Goal: Task Accomplishment & Management: Use online tool/utility

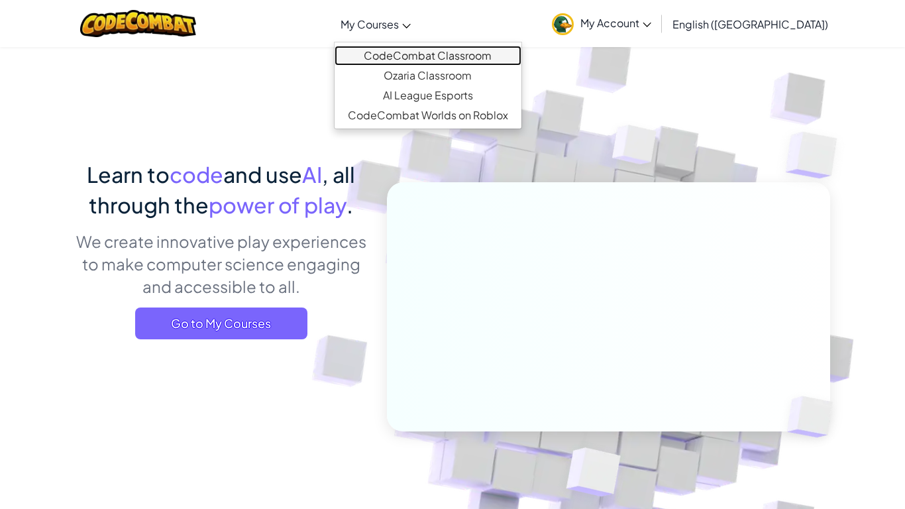
click at [419, 48] on link "CodeCombat Classroom" at bounding box center [427, 56] width 187 height 20
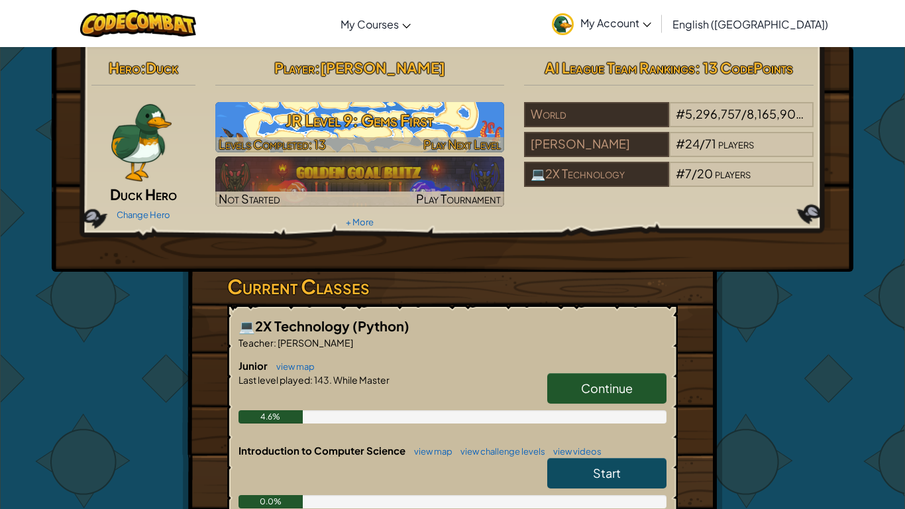
click at [358, 115] on h3 "JR Level 9: Gems First" at bounding box center [359, 120] width 289 height 30
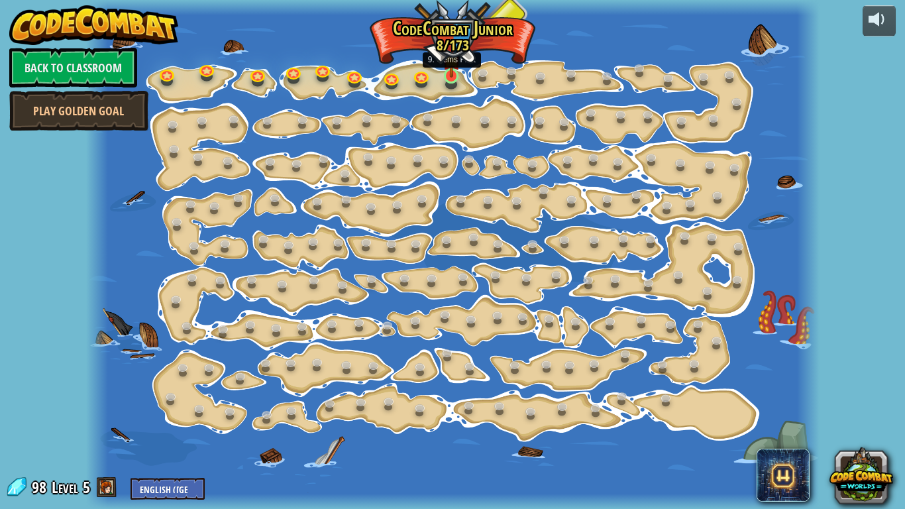
click at [459, 69] on img at bounding box center [451, 57] width 18 height 42
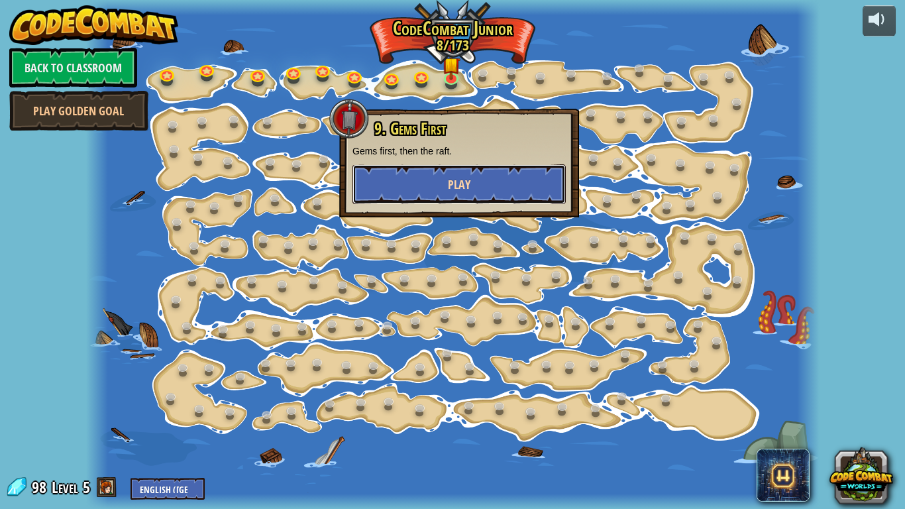
click at [480, 185] on button "Play" at bounding box center [458, 184] width 213 height 40
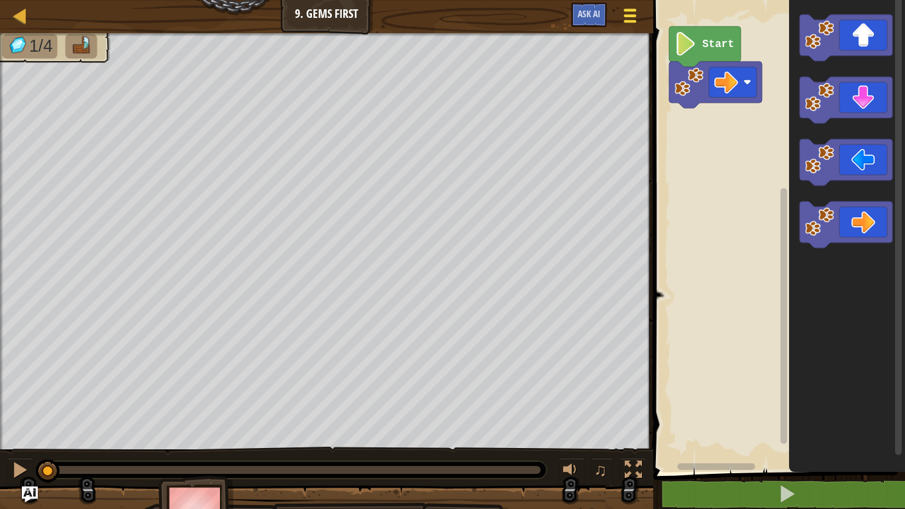
click at [629, 22] on span at bounding box center [630, 21] width 13 height 3
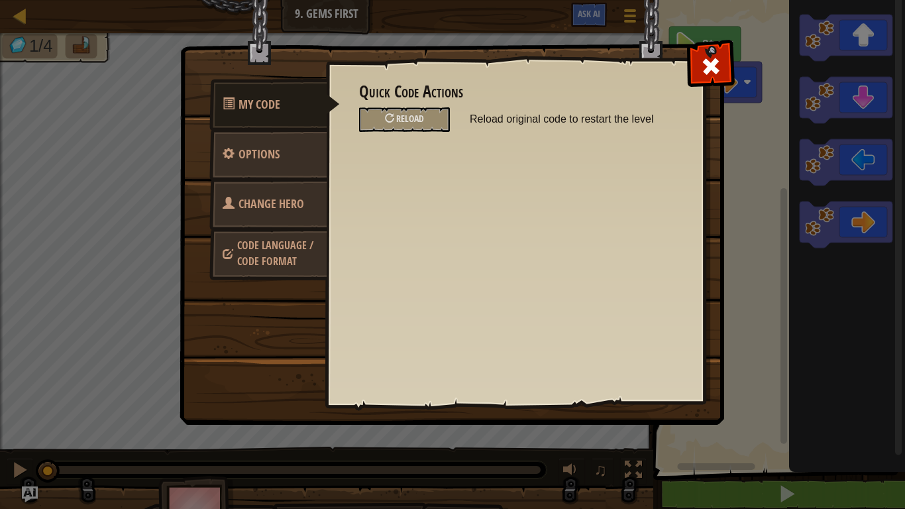
click at [254, 211] on span "Change Hero" at bounding box center [271, 203] width 66 height 17
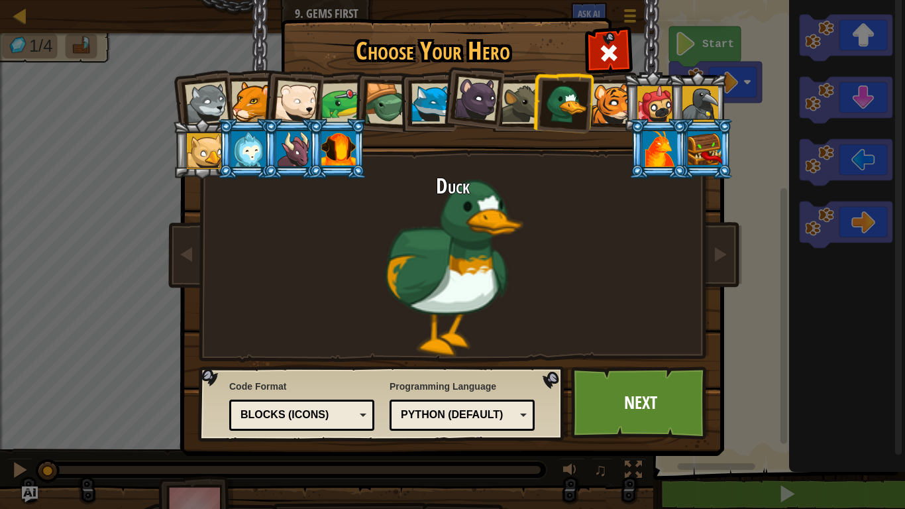
click at [218, 102] on div at bounding box center [207, 103] width 44 height 44
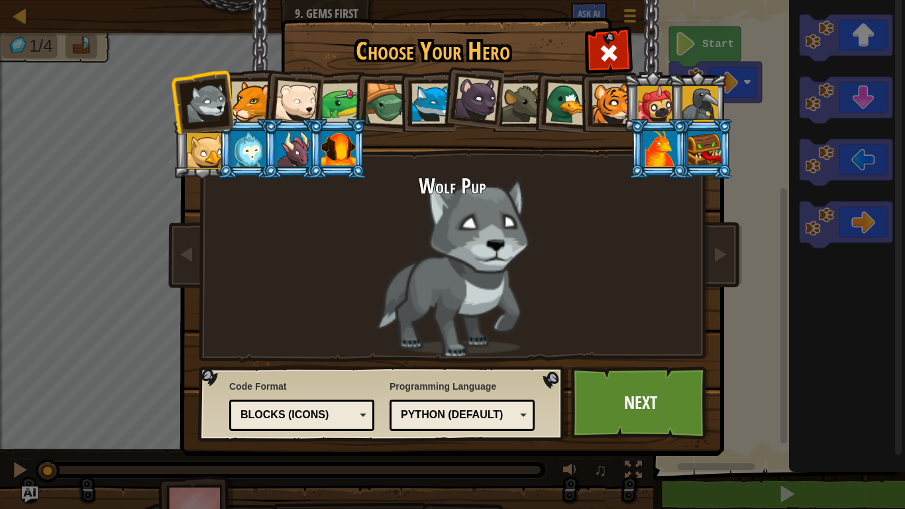
click at [249, 99] on div at bounding box center [251, 101] width 40 height 40
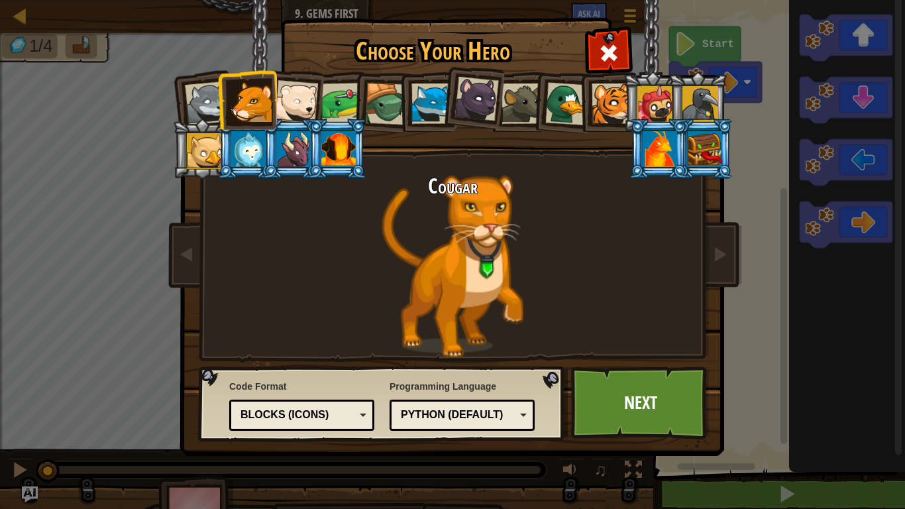
click at [307, 99] on div at bounding box center [296, 102] width 44 height 44
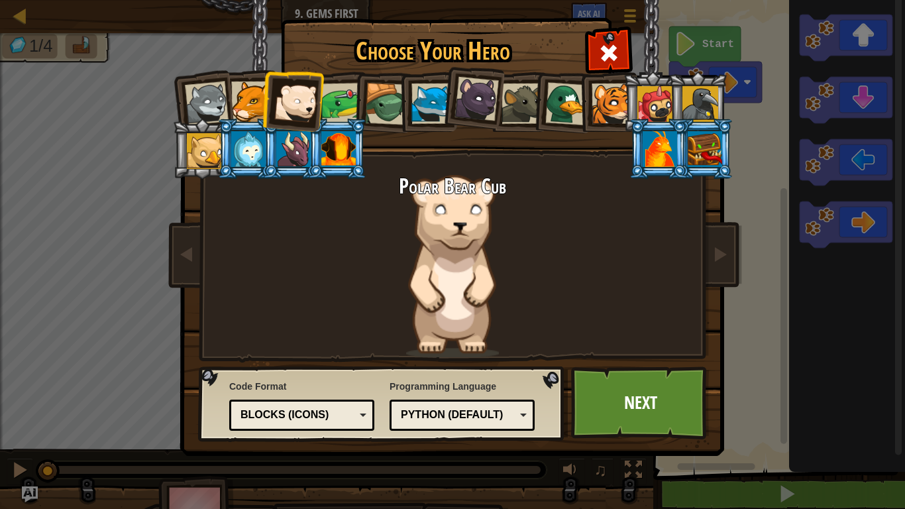
click at [337, 106] on div at bounding box center [341, 103] width 41 height 41
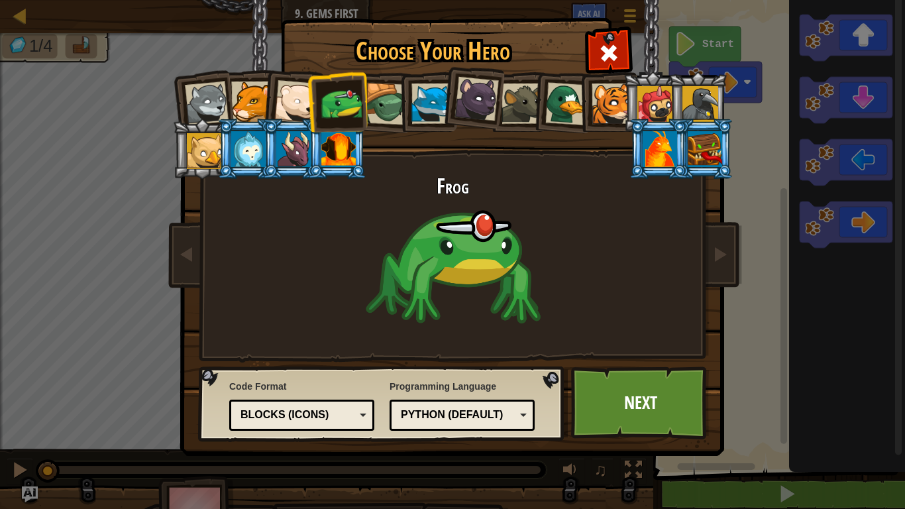
click at [389, 109] on div at bounding box center [386, 104] width 42 height 42
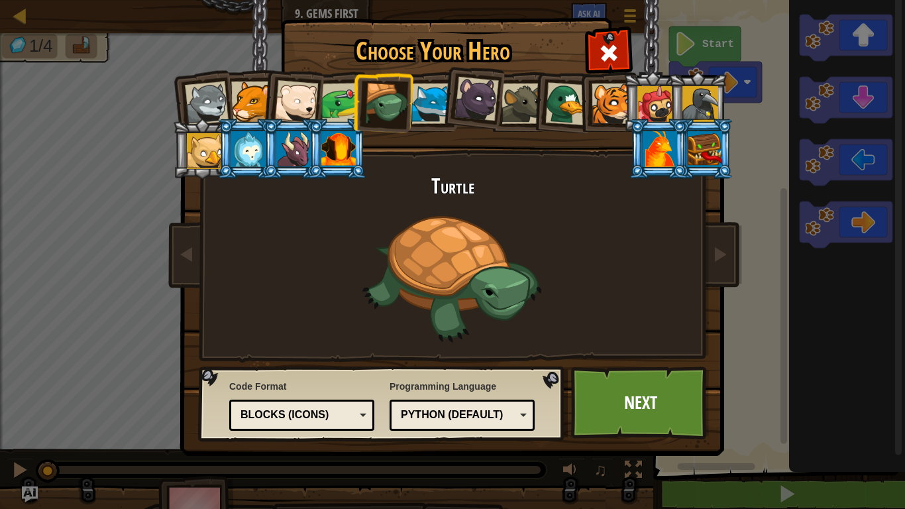
click at [427, 113] on div at bounding box center [431, 103] width 40 height 40
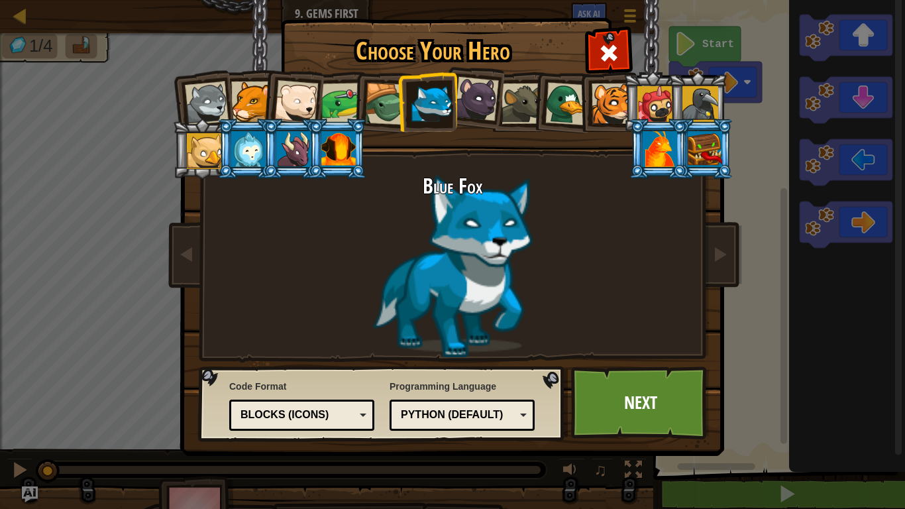
click at [473, 109] on div at bounding box center [476, 99] width 44 height 44
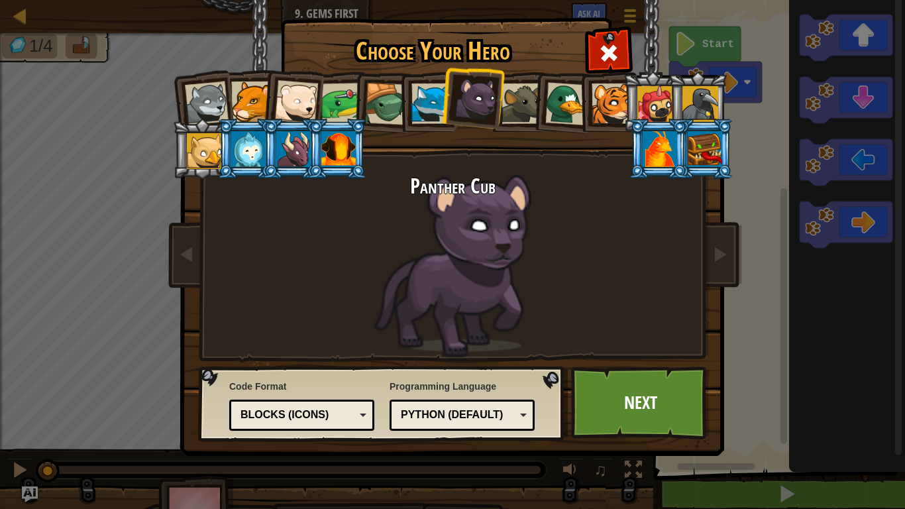
click at [529, 111] on div at bounding box center [521, 103] width 40 height 40
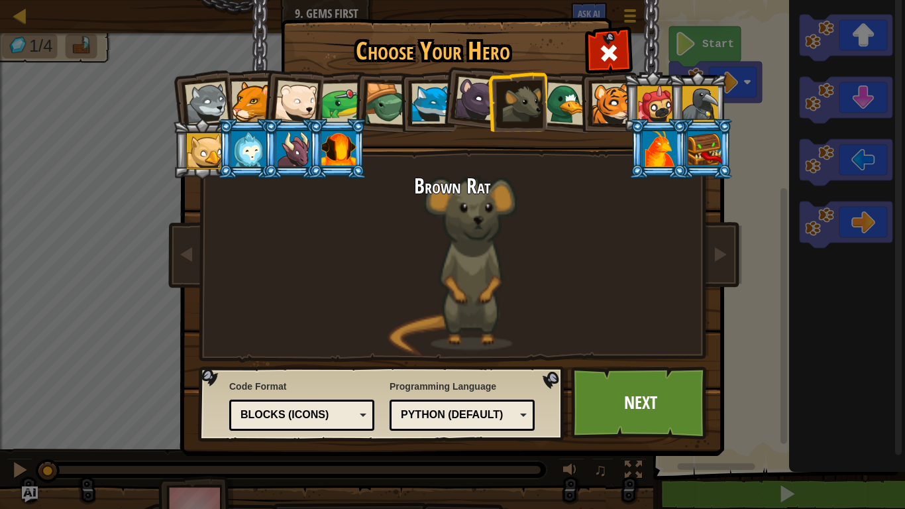
click at [551, 107] on div at bounding box center [566, 103] width 43 height 43
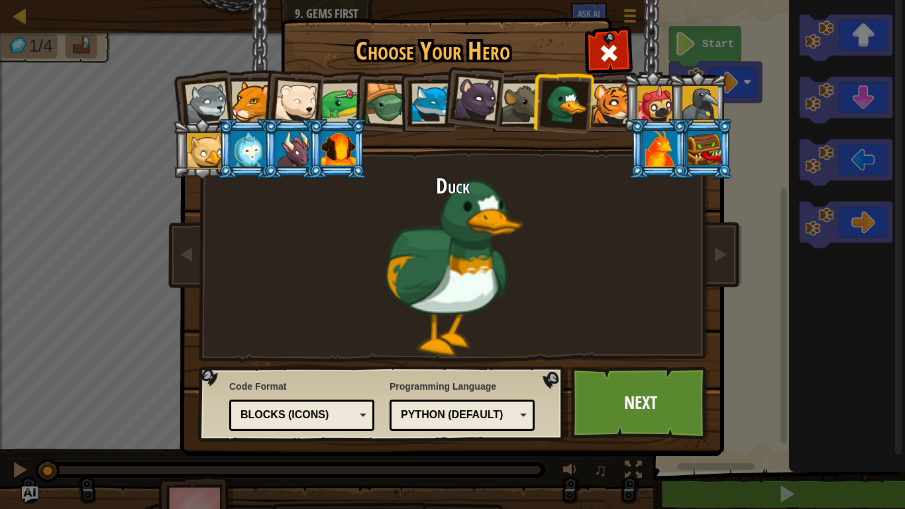
click at [594, 111] on div at bounding box center [611, 103] width 40 height 40
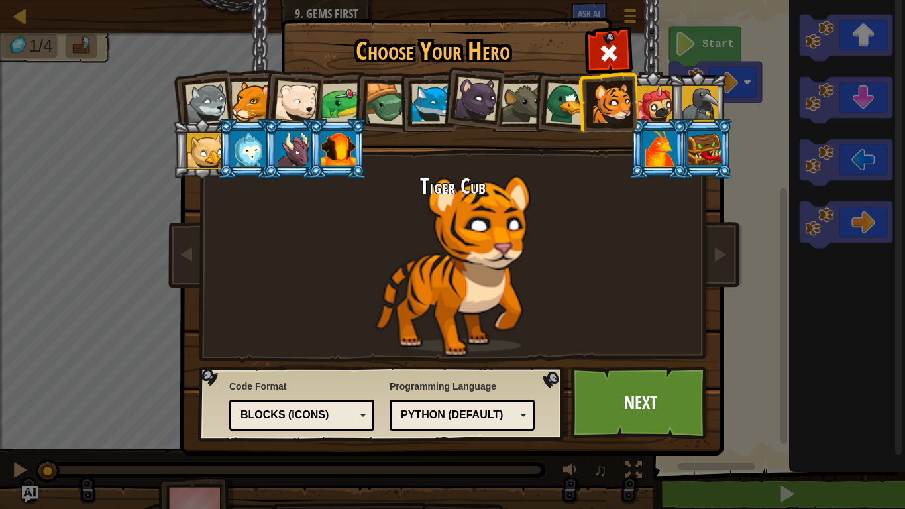
click at [660, 101] on div at bounding box center [655, 104] width 36 height 36
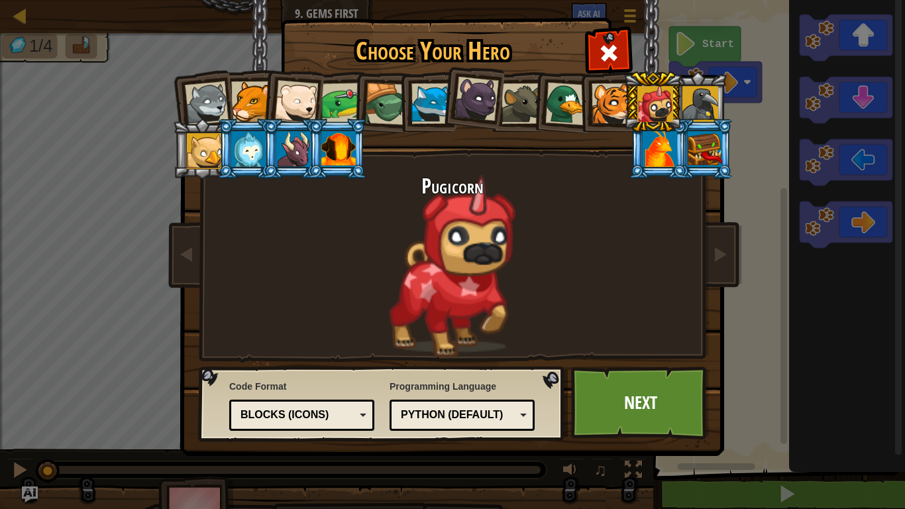
click at [708, 107] on div at bounding box center [700, 104] width 36 height 36
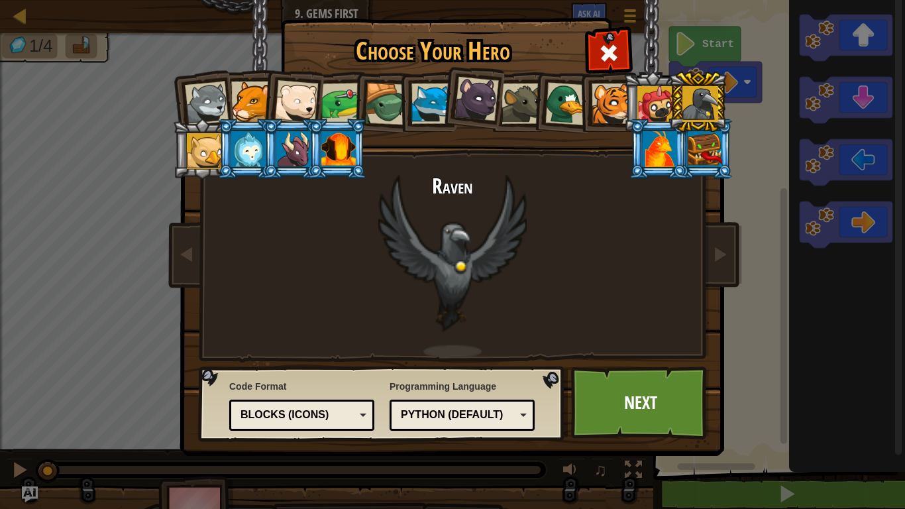
click at [665, 143] on div at bounding box center [659, 149] width 34 height 36
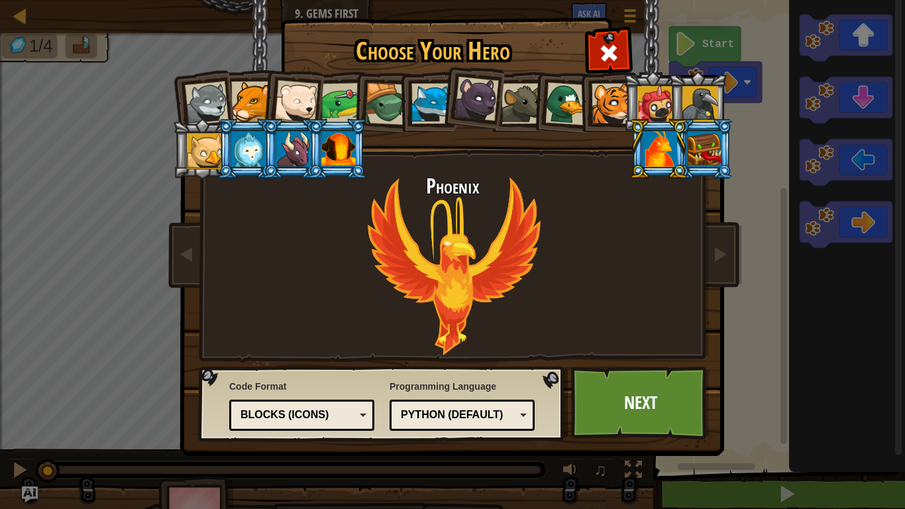
click at [703, 161] on div at bounding box center [705, 149] width 34 height 36
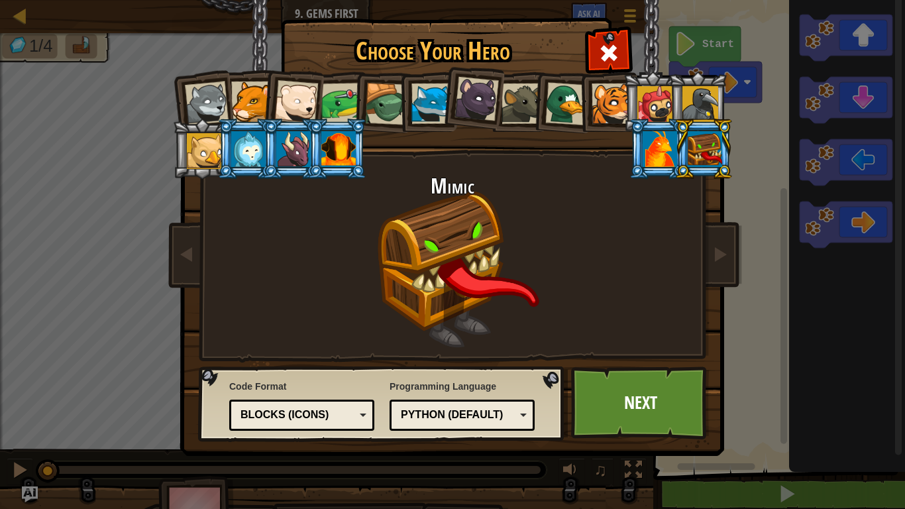
click at [342, 154] on div at bounding box center [338, 149] width 34 height 36
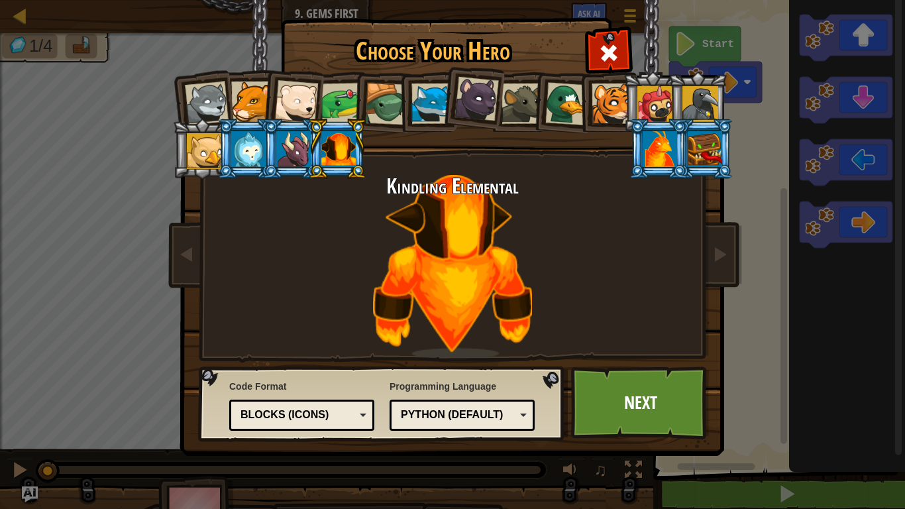
click at [295, 157] on div at bounding box center [293, 149] width 34 height 36
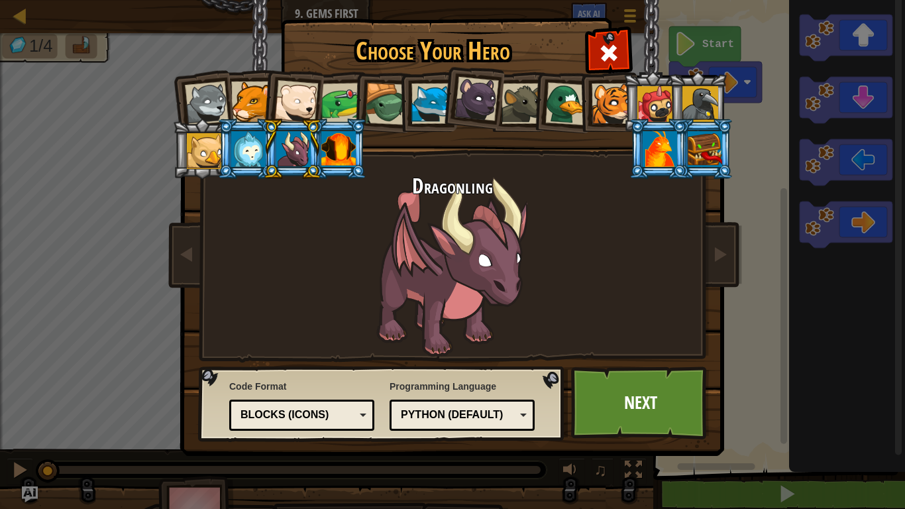
click at [248, 152] on div at bounding box center [248, 149] width 34 height 36
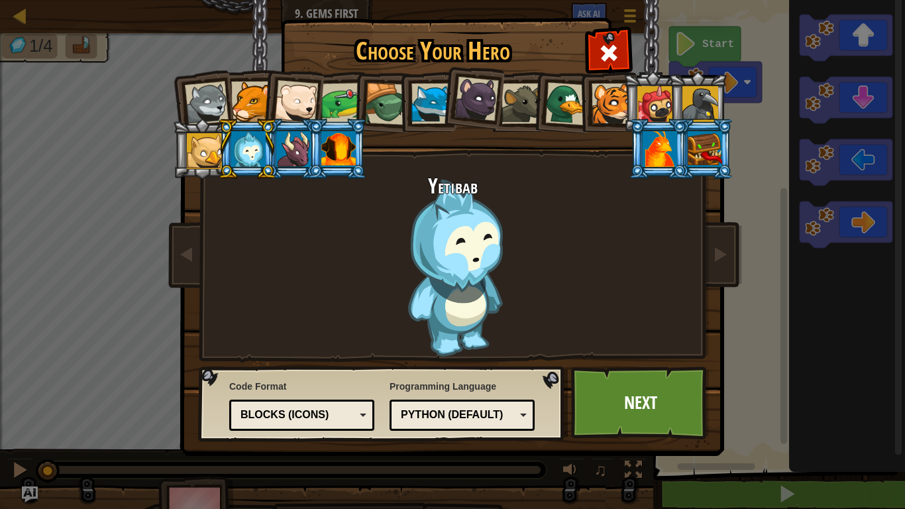
click at [204, 146] on div at bounding box center [205, 151] width 36 height 36
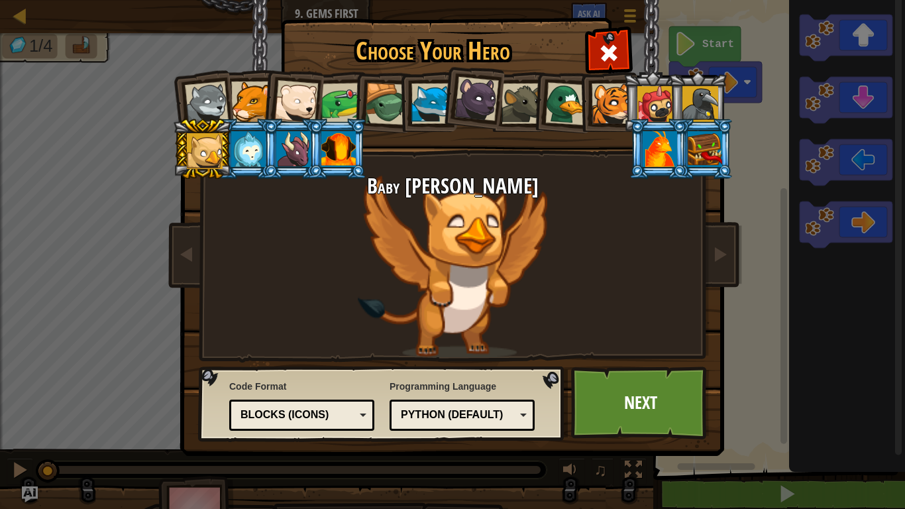
click at [572, 105] on div at bounding box center [566, 103] width 43 height 43
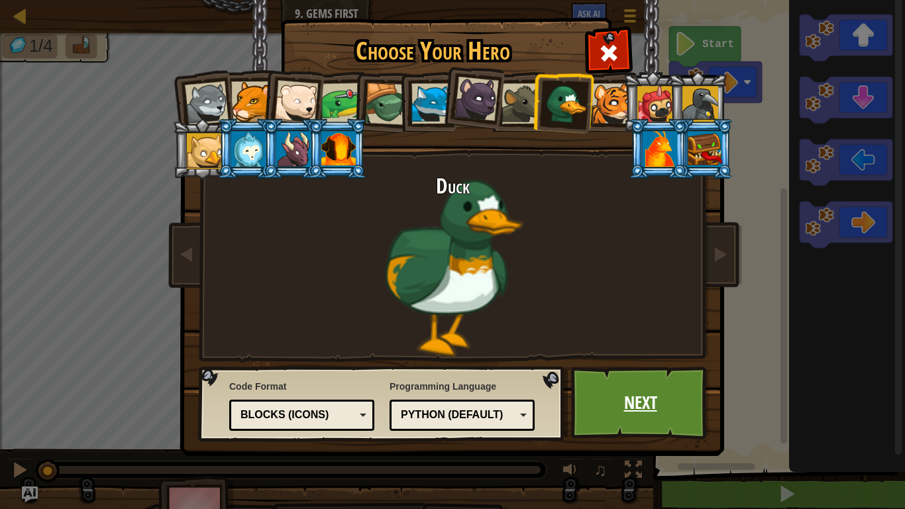
click at [673, 414] on link "Next" at bounding box center [640, 402] width 138 height 73
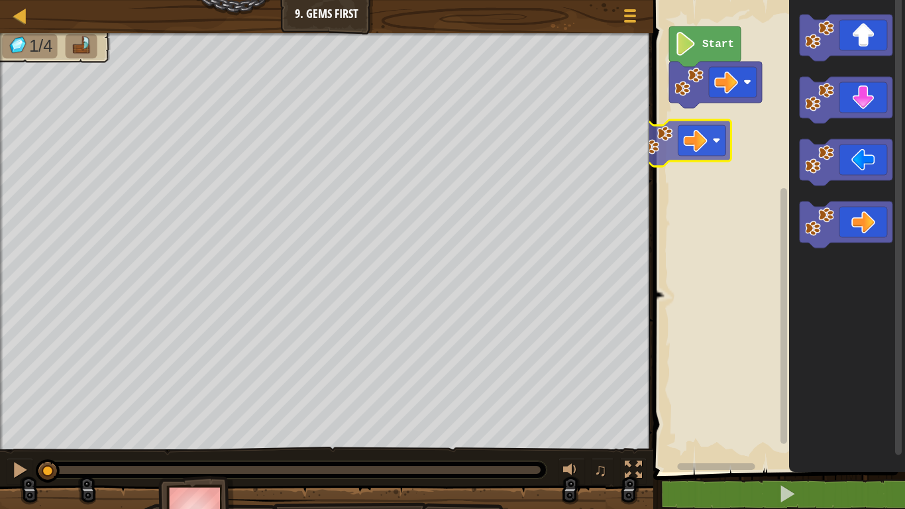
click at [697, 140] on div "Start" at bounding box center [777, 232] width 256 height 478
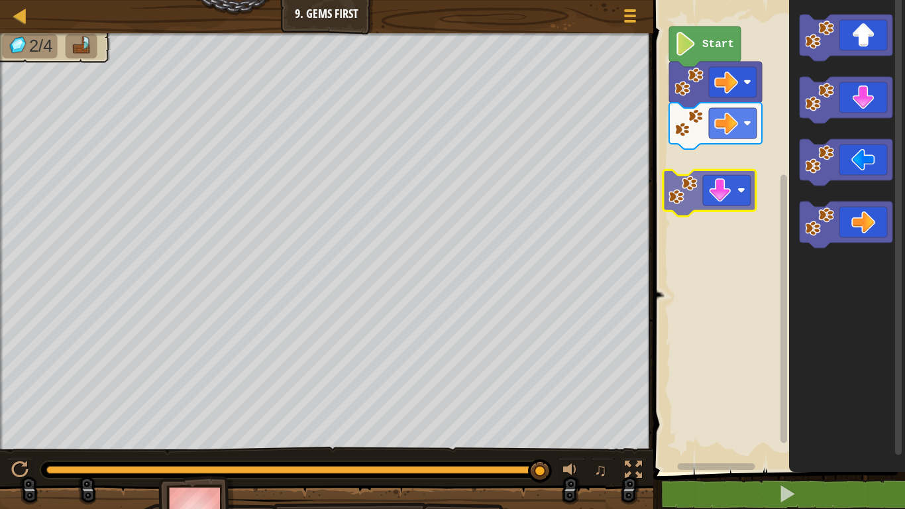
click at [709, 183] on div "Start" at bounding box center [777, 232] width 256 height 478
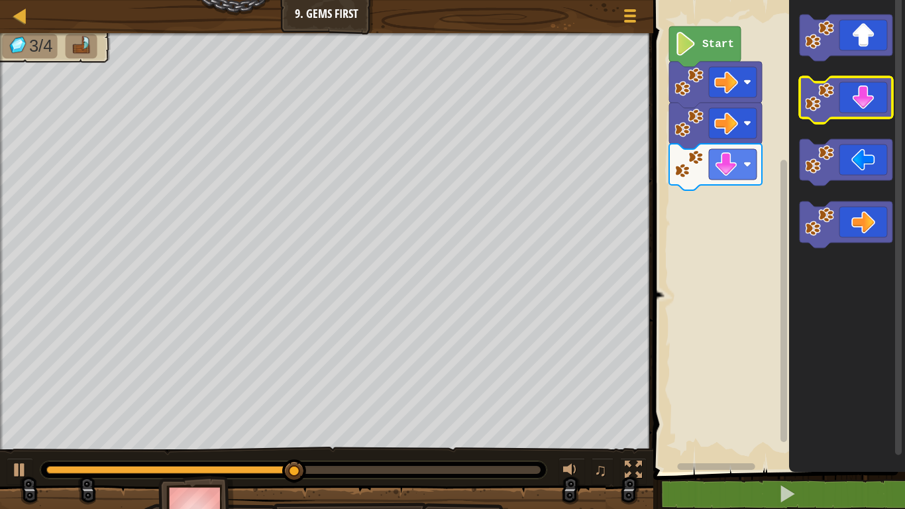
click at [811, 144] on g "Blockly Workspace" at bounding box center [845, 131] width 93 height 233
click at [802, 95] on g "Blockly Workspace" at bounding box center [845, 131] width 93 height 233
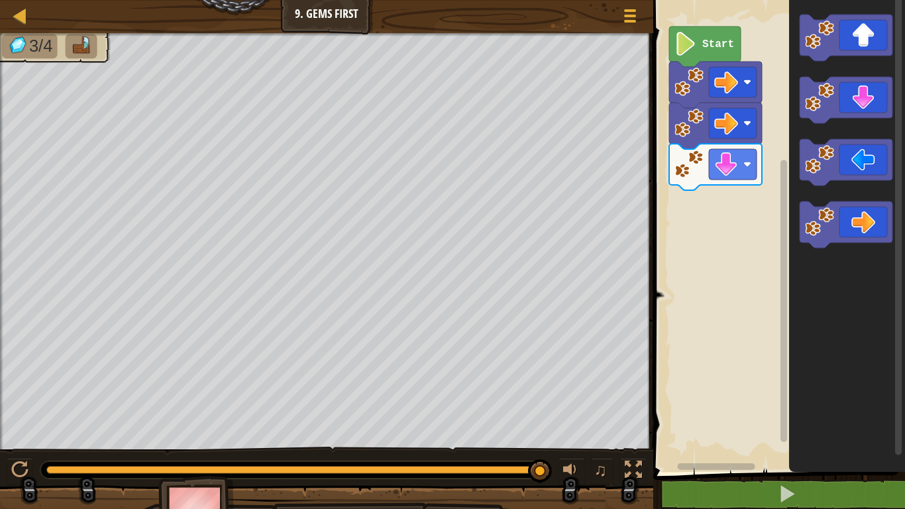
click at [807, 139] on g "Blockly Workspace" at bounding box center [845, 131] width 93 height 233
click at [904, 288] on icon "Blockly Workspace" at bounding box center [847, 232] width 116 height 478
click at [733, 432] on div "Start" at bounding box center [777, 232] width 256 height 478
click at [714, 208] on div "Start" at bounding box center [777, 232] width 256 height 478
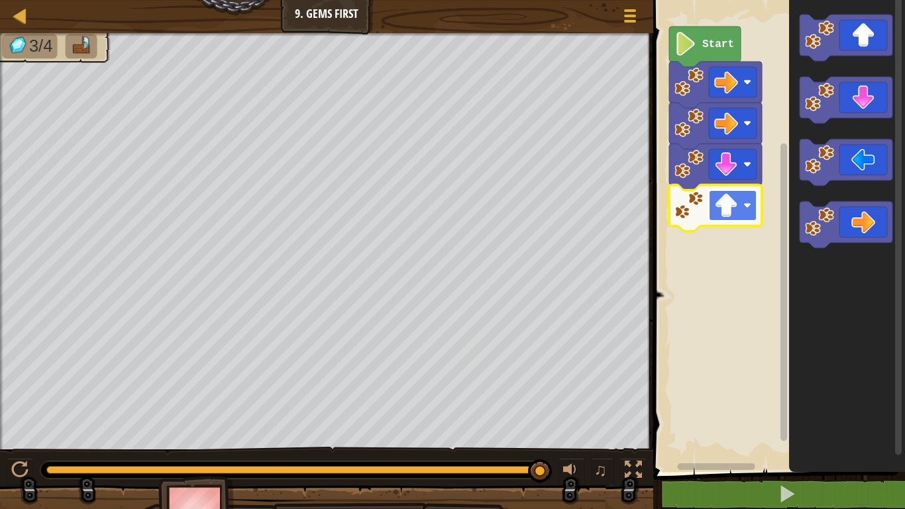
click at [746, 208] on image "Blockly Workspace" at bounding box center [747, 205] width 8 height 8
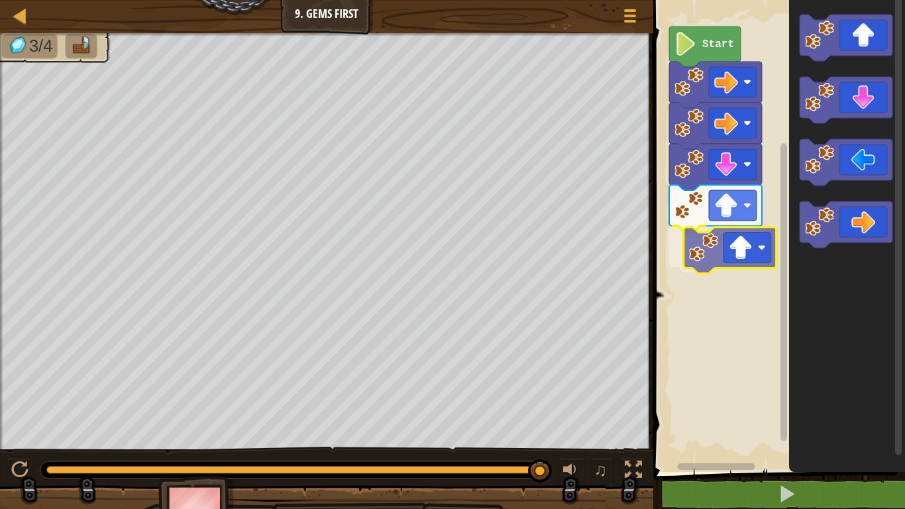
click at [719, 246] on div "Start" at bounding box center [777, 232] width 256 height 478
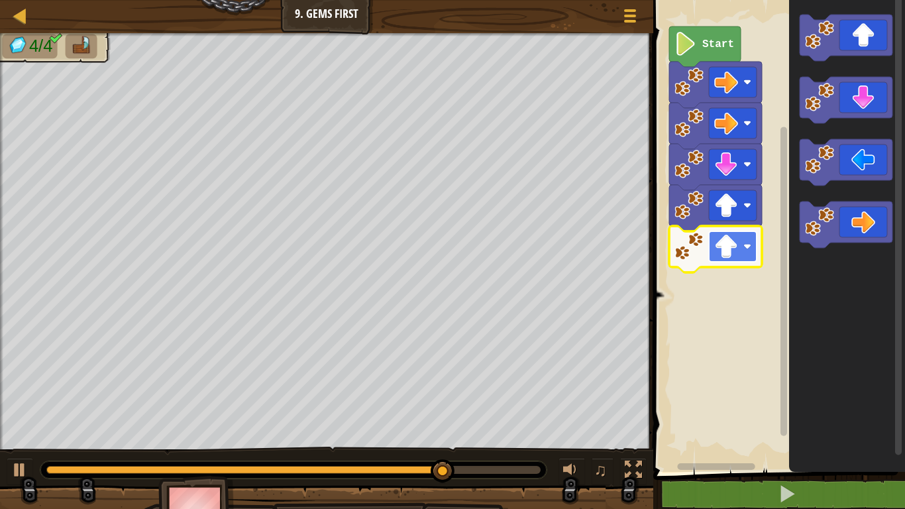
click at [747, 248] on image "Blockly Workspace" at bounding box center [747, 246] width 8 height 8
click at [749, 248] on image "Blockly Workspace" at bounding box center [747, 246] width 8 height 8
click at [702, 299] on rect "Blockly Workspace" at bounding box center [777, 232] width 256 height 478
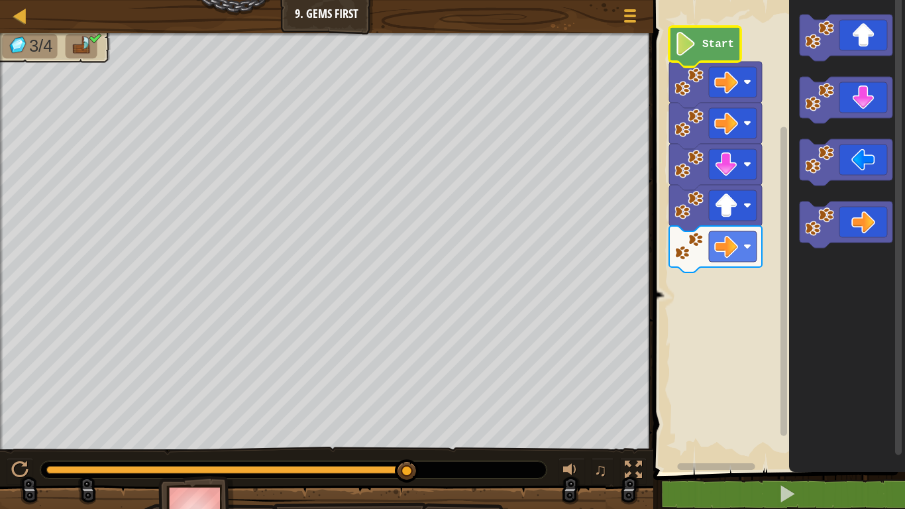
click at [694, 50] on image "Blockly Workspace" at bounding box center [685, 44] width 23 height 24
click at [688, 43] on image "Blockly Workspace" at bounding box center [685, 44] width 23 height 24
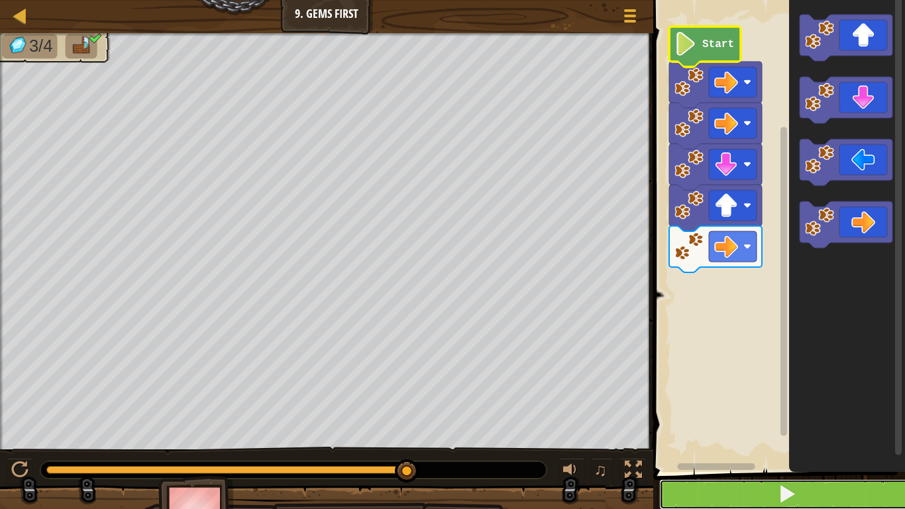
click at [845, 486] on button at bounding box center [787, 494] width 256 height 30
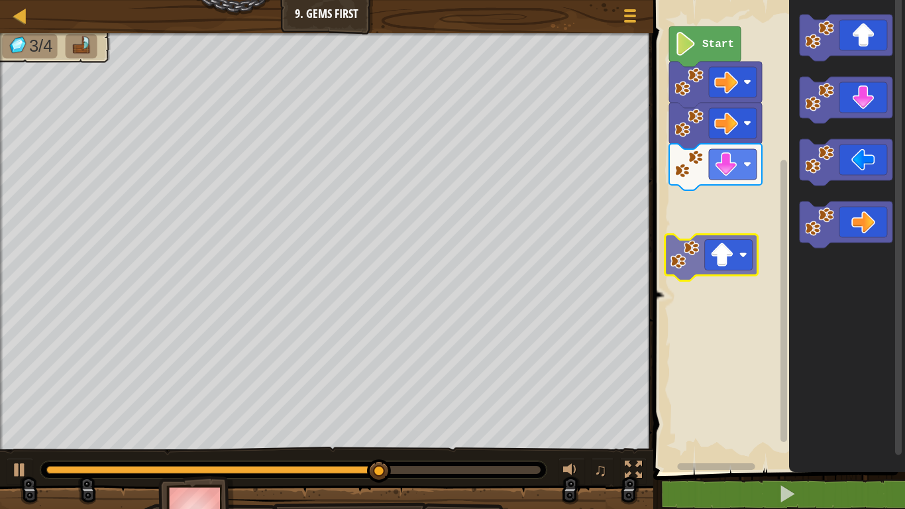
click at [721, 204] on div "Start" at bounding box center [777, 232] width 256 height 478
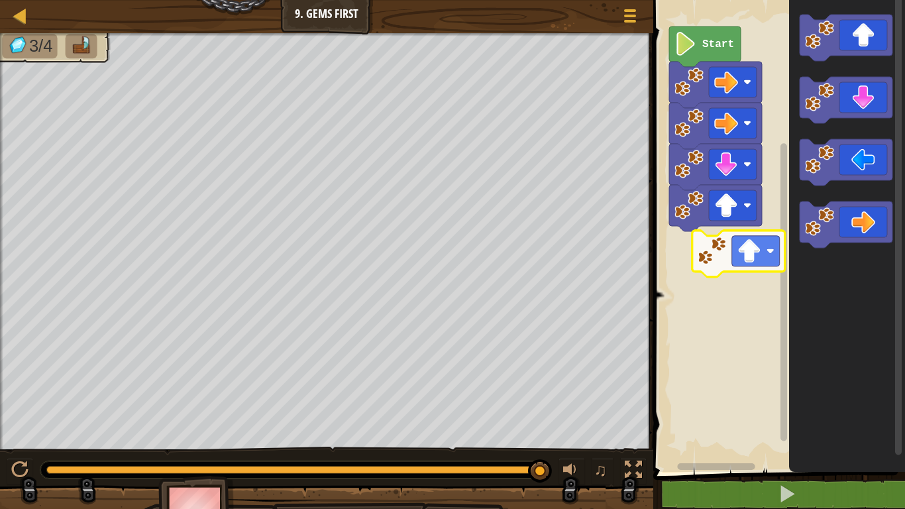
click at [703, 261] on div "Start" at bounding box center [777, 232] width 256 height 478
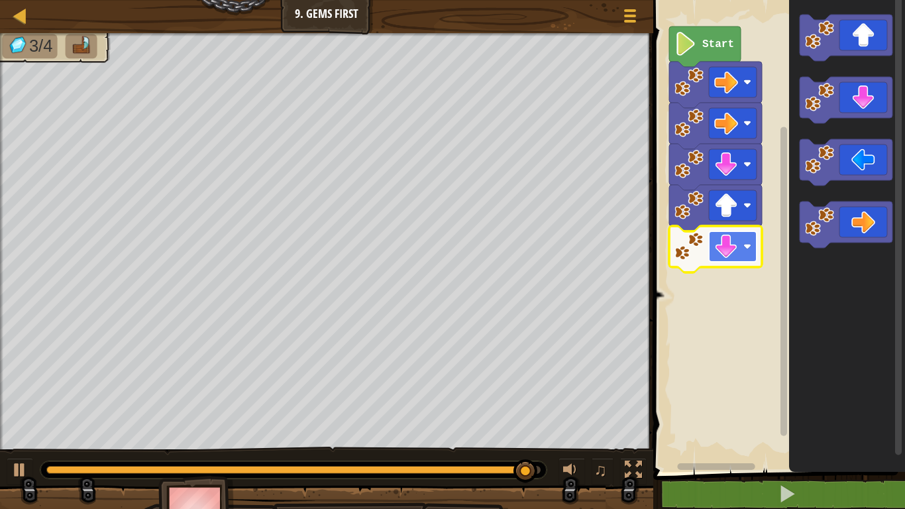
click at [752, 252] on rect "Blockly Workspace" at bounding box center [733, 246] width 48 height 30
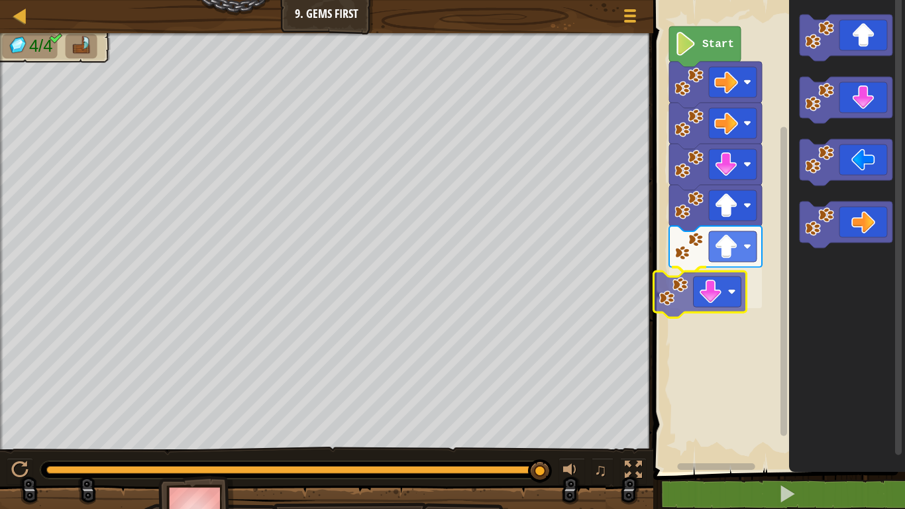
click at [666, 307] on div "Start" at bounding box center [777, 232] width 256 height 478
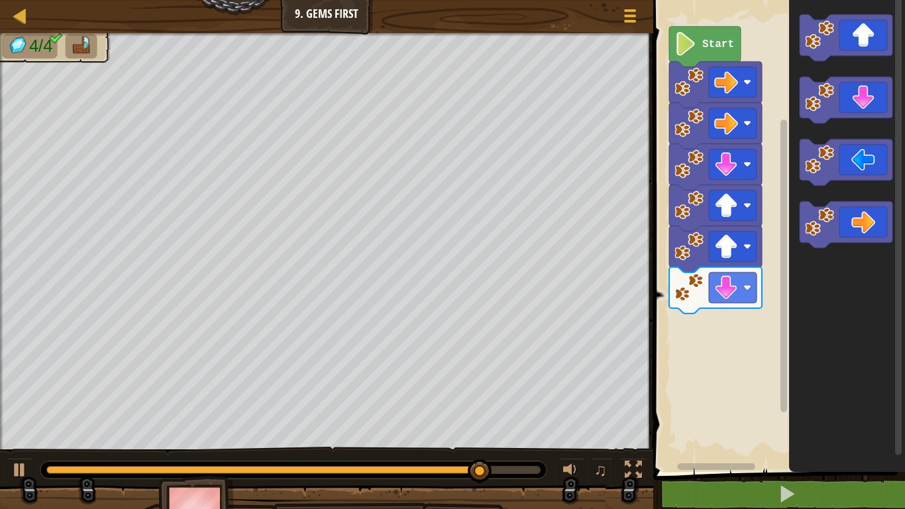
click at [817, 311] on icon "Blockly Workspace" at bounding box center [847, 232] width 116 height 478
click at [842, 264] on icon "Blockly Workspace" at bounding box center [847, 232] width 116 height 478
click at [790, 325] on icon "Blockly Workspace" at bounding box center [847, 232] width 116 height 478
click at [792, 250] on icon "Blockly Workspace" at bounding box center [847, 232] width 116 height 478
click at [827, 254] on icon "Blockly Workspace" at bounding box center [847, 232] width 116 height 478
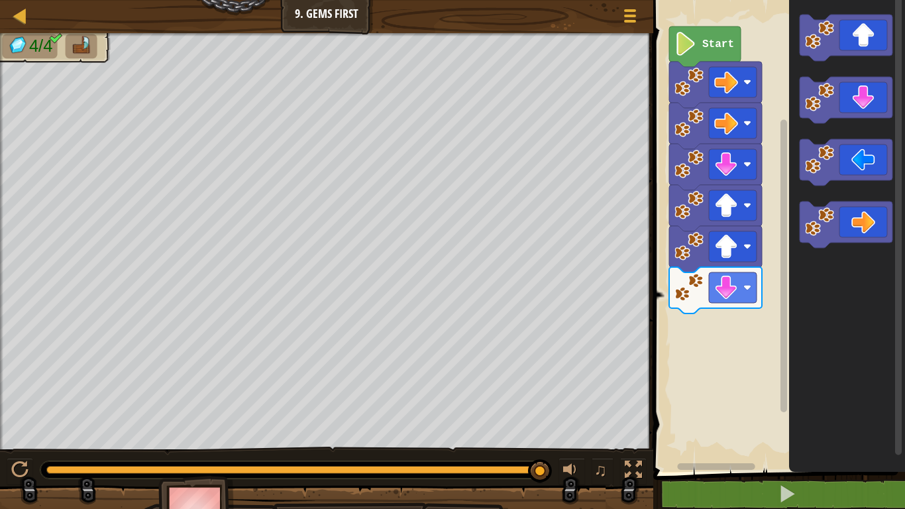
click at [825, 253] on icon "Blockly Workspace" at bounding box center [847, 232] width 116 height 478
click at [843, 283] on icon "Blockly Workspace" at bounding box center [847, 232] width 116 height 478
click at [735, 317] on div "Start" at bounding box center [777, 232] width 256 height 478
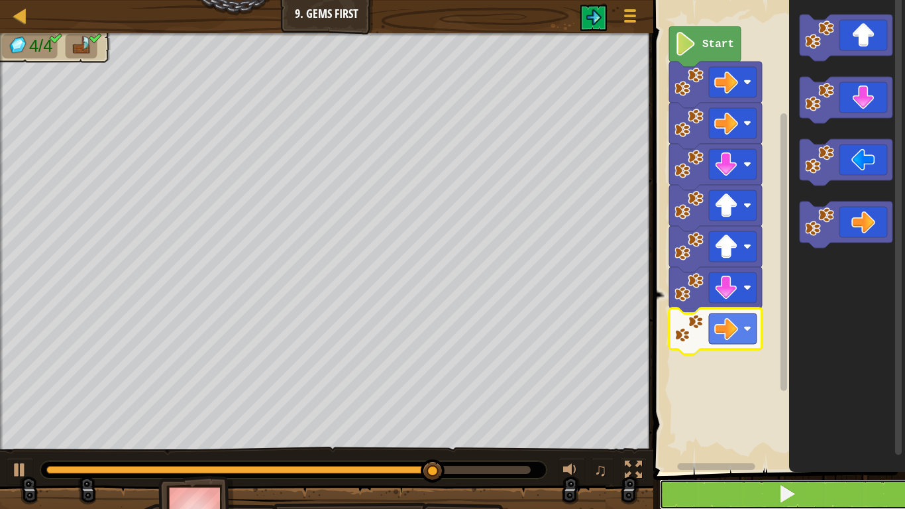
click at [795, 499] on span at bounding box center [787, 493] width 19 height 19
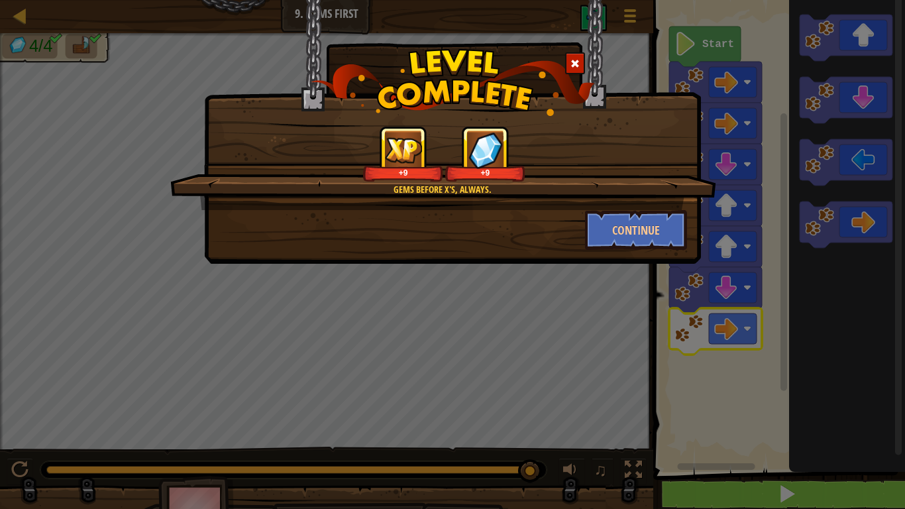
click at [795, 499] on div "Gems before X's, always. +9 +9 Continue" at bounding box center [452, 254] width 905 height 509
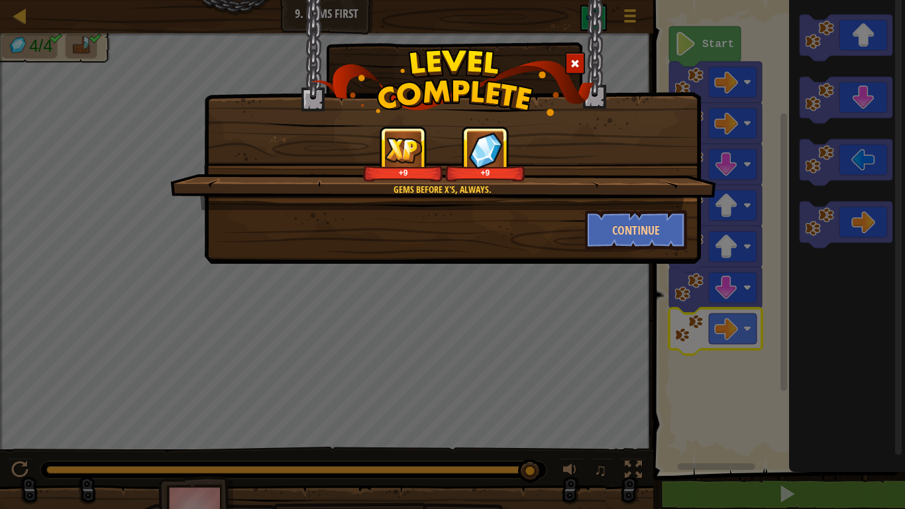
click at [788, 495] on div "Gems before X's, always. +9 +9 Continue" at bounding box center [452, 254] width 905 height 509
click at [625, 230] on button "Continue" at bounding box center [636, 230] width 103 height 40
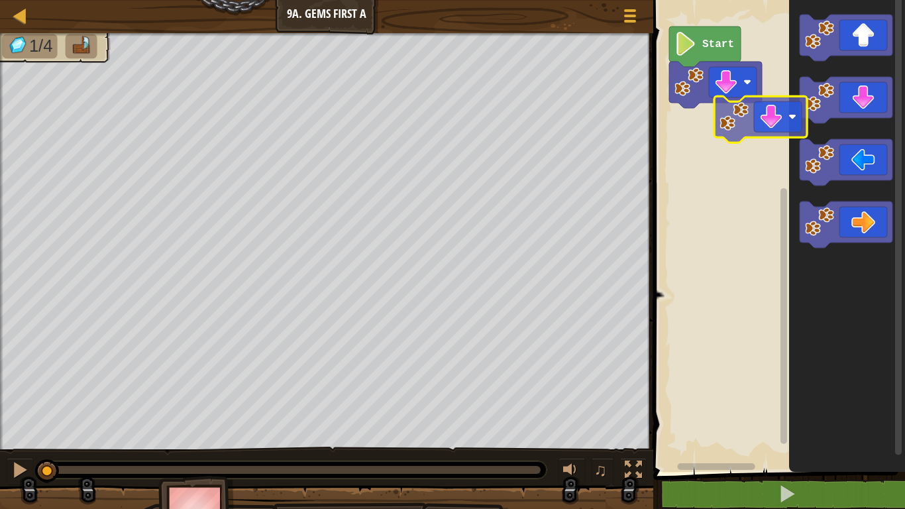
click at [704, 127] on div "Start" at bounding box center [777, 232] width 256 height 478
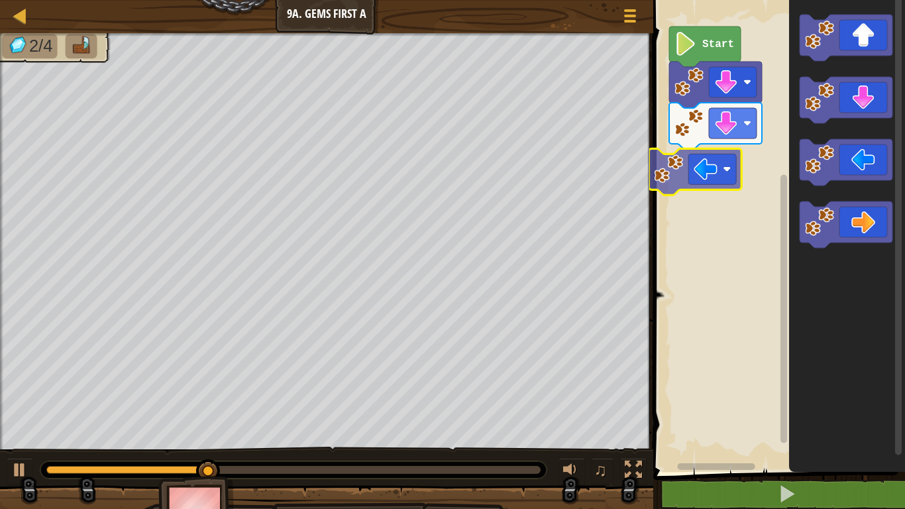
click at [695, 172] on div "Start" at bounding box center [777, 232] width 256 height 478
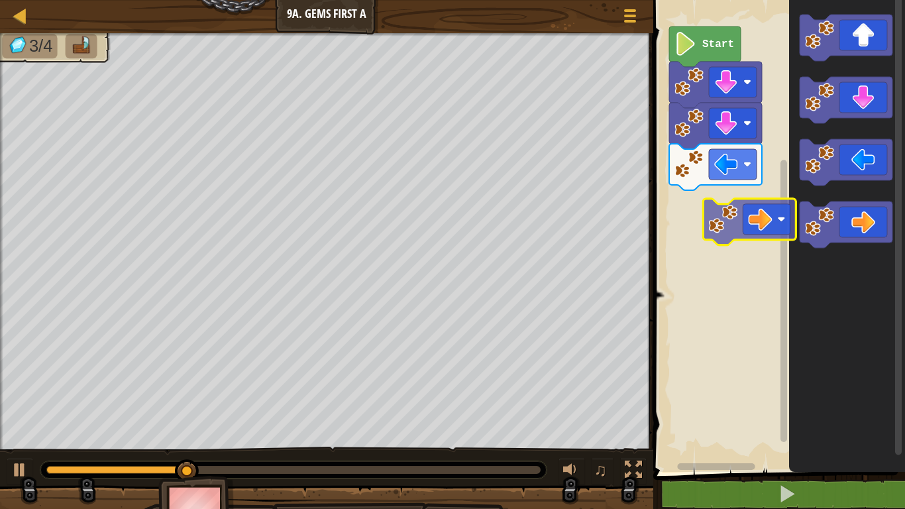
click at [717, 204] on div "Start" at bounding box center [777, 232] width 256 height 478
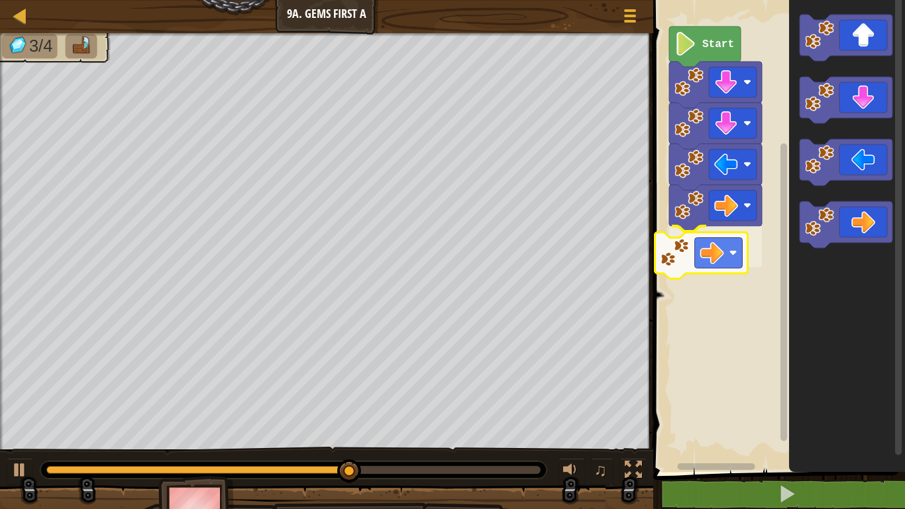
click at [673, 246] on div "Start" at bounding box center [777, 232] width 256 height 478
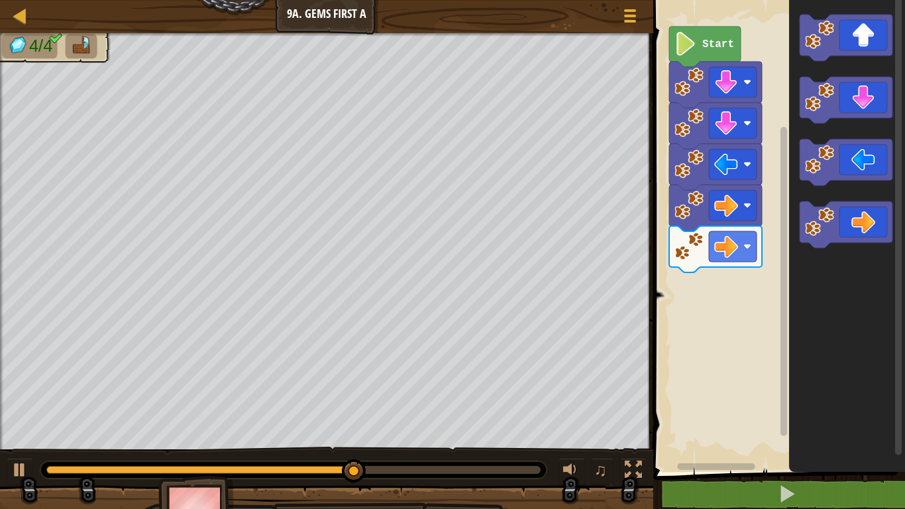
click at [815, 269] on icon "Blockly Workspace" at bounding box center [847, 232] width 116 height 478
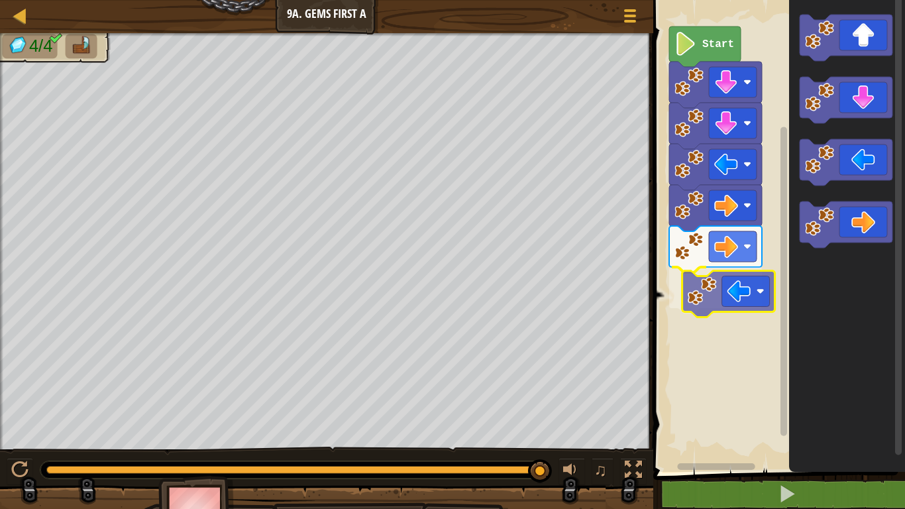
click at [713, 302] on div "Start" at bounding box center [777, 232] width 256 height 478
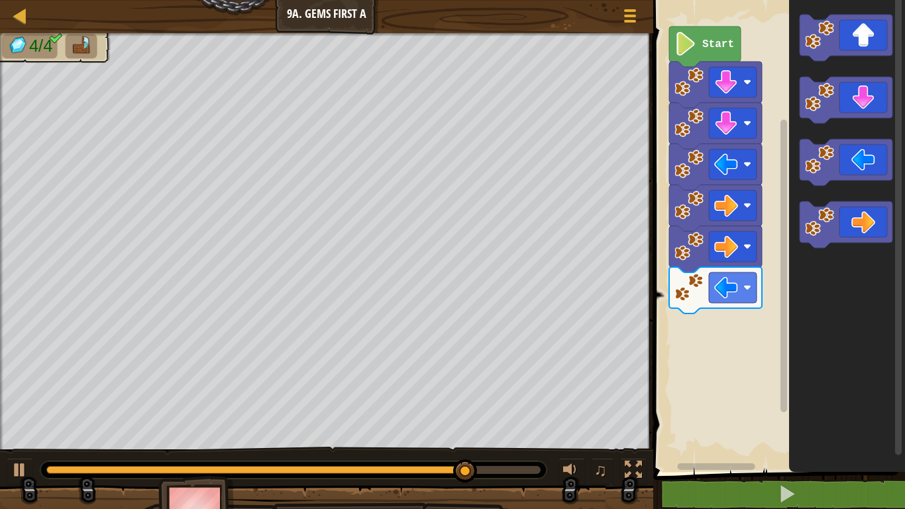
click at [860, 115] on icon "Blockly Workspace" at bounding box center [845, 100] width 93 height 46
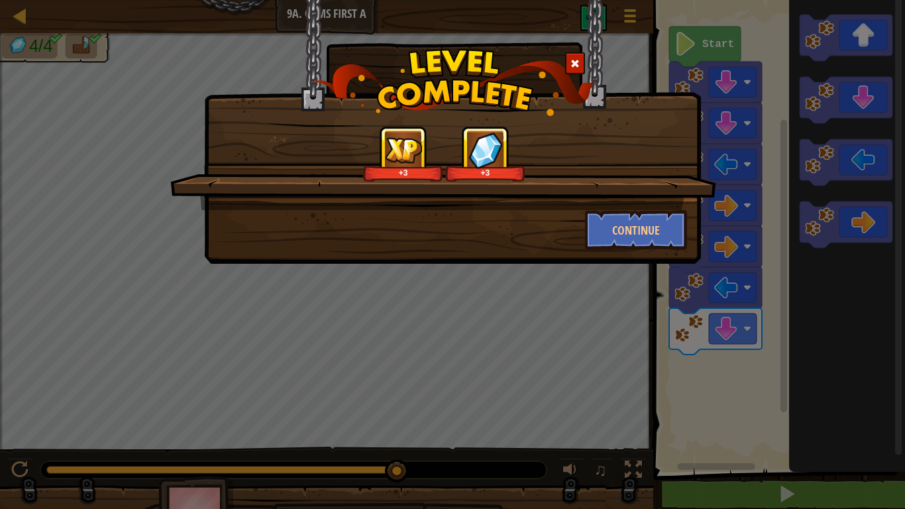
click at [558, 380] on div "+3 +3 Continue" at bounding box center [452, 254] width 905 height 509
click at [613, 242] on button "Continue" at bounding box center [636, 230] width 103 height 40
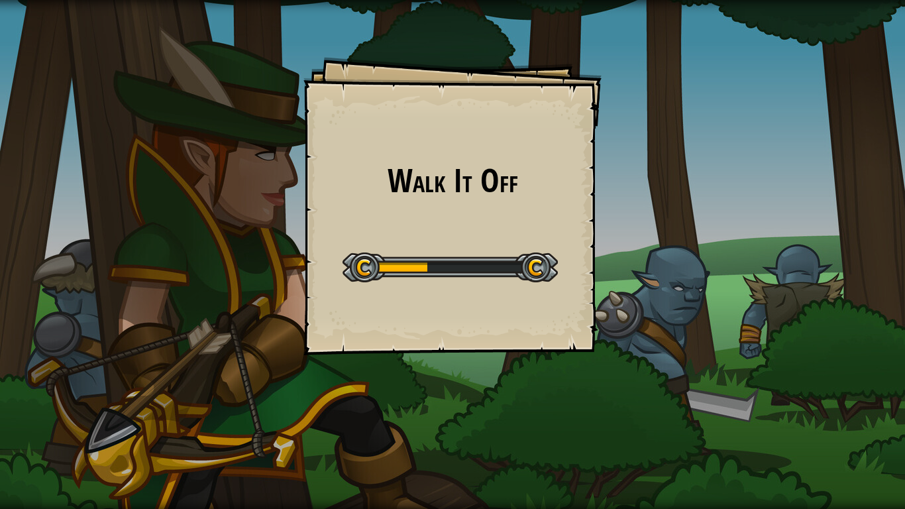
click at [866, 505] on div "Walk It Off Goals Start Level Error loading from server. Try refreshing the pag…" at bounding box center [452, 254] width 905 height 509
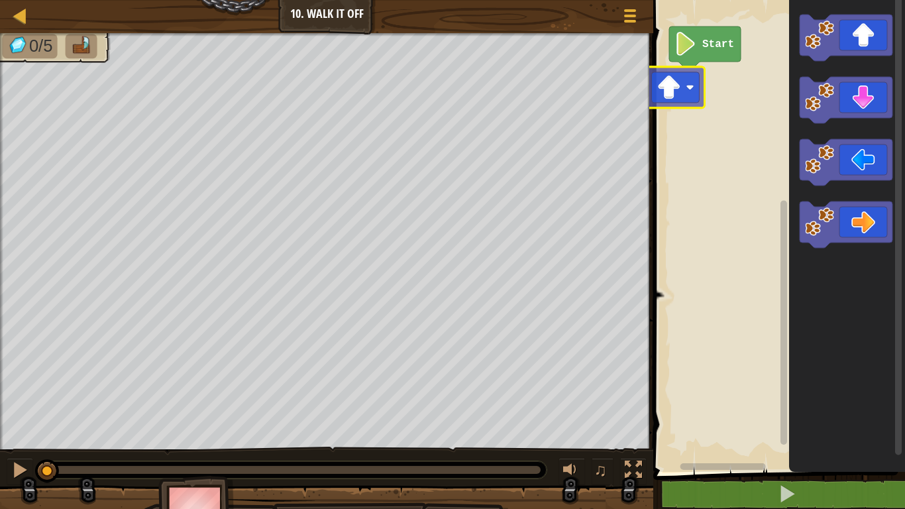
click at [660, 83] on div "Start" at bounding box center [777, 232] width 256 height 478
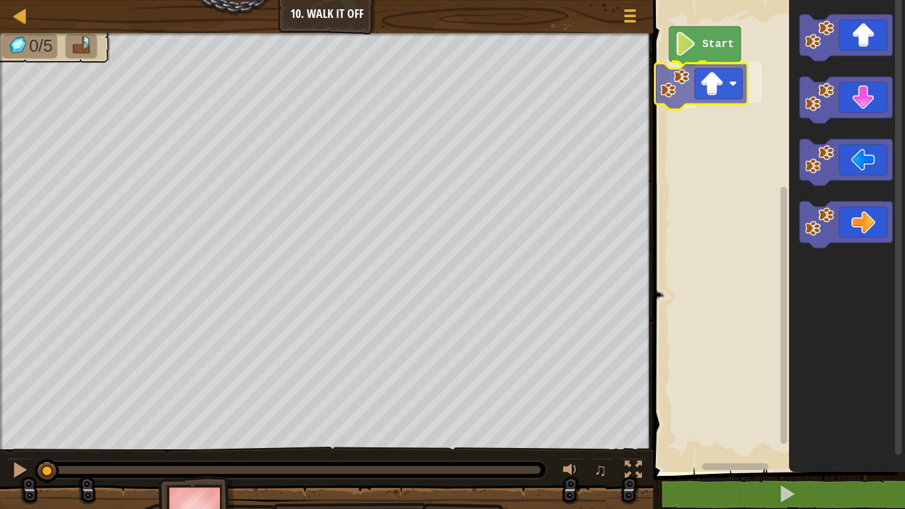
click at [738, 100] on div "Start" at bounding box center [777, 232] width 256 height 478
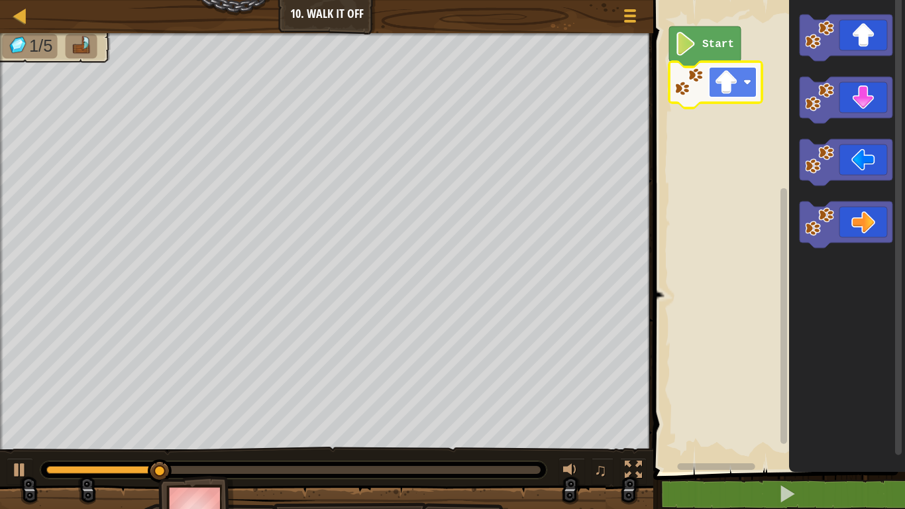
click at [745, 83] on image "Blockly Workspace" at bounding box center [747, 82] width 8 height 8
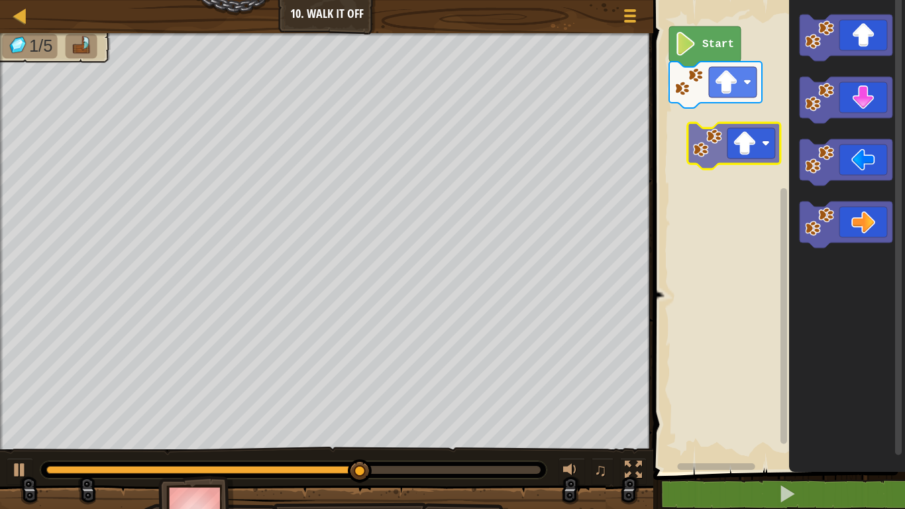
click at [703, 150] on div "Start" at bounding box center [777, 232] width 256 height 478
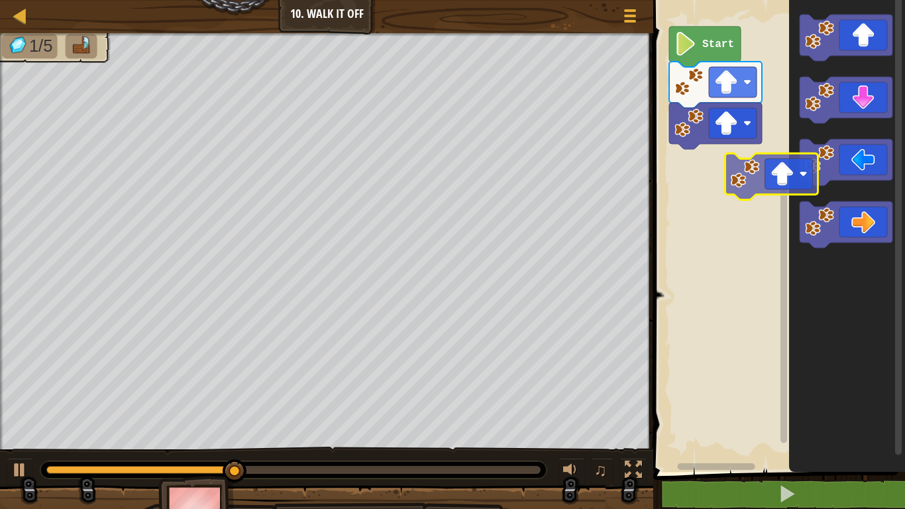
click at [743, 185] on div "Start" at bounding box center [777, 232] width 256 height 478
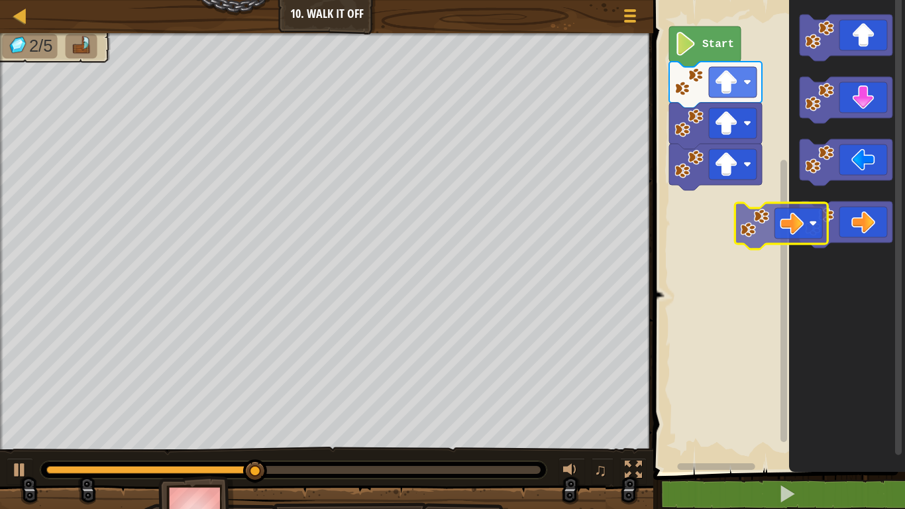
click at [688, 196] on div "Start" at bounding box center [777, 232] width 256 height 478
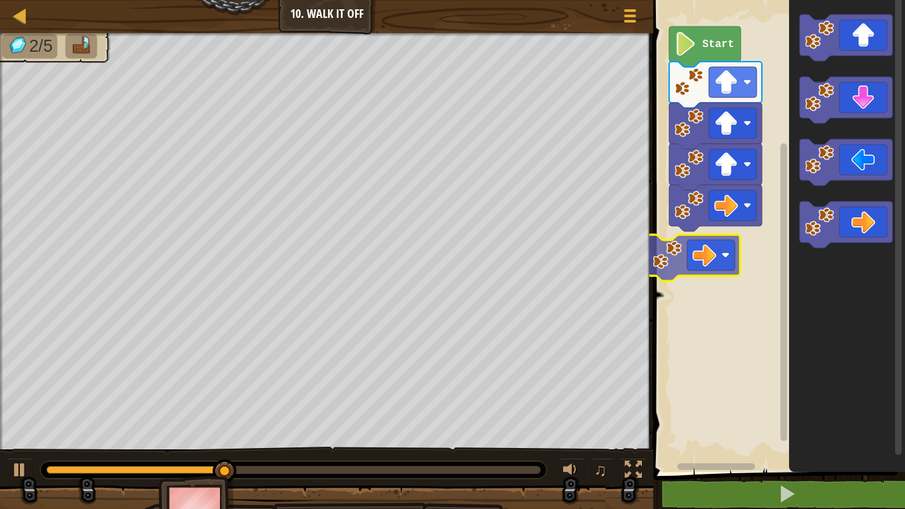
click at [715, 262] on div "Start" at bounding box center [777, 232] width 256 height 478
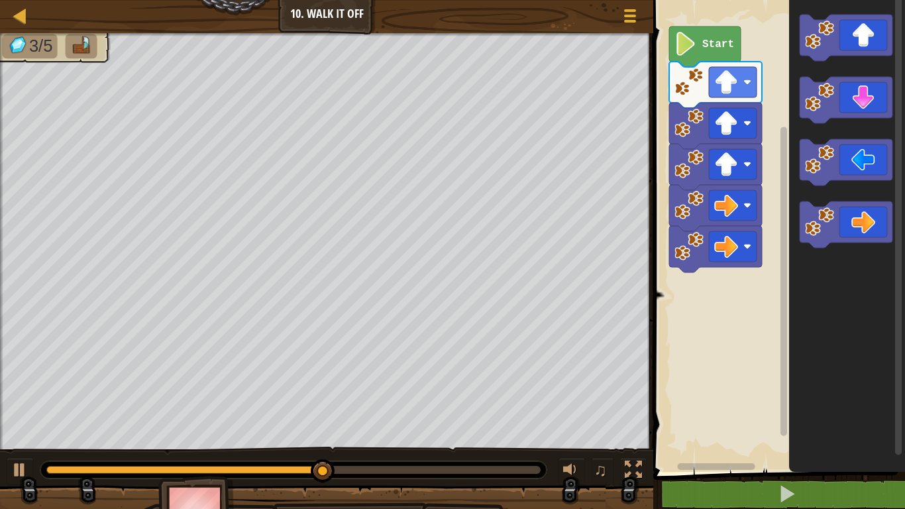
click at [801, 257] on icon "Blockly Workspace" at bounding box center [847, 232] width 116 height 478
click at [829, 234] on g "Blockly Workspace" at bounding box center [845, 224] width 93 height 46
click at [830, 278] on icon "Blockly Workspace" at bounding box center [847, 232] width 116 height 478
click at [810, 278] on icon "Blockly Workspace" at bounding box center [847, 232] width 116 height 478
click at [835, 231] on g "Blockly Workspace" at bounding box center [845, 224] width 93 height 46
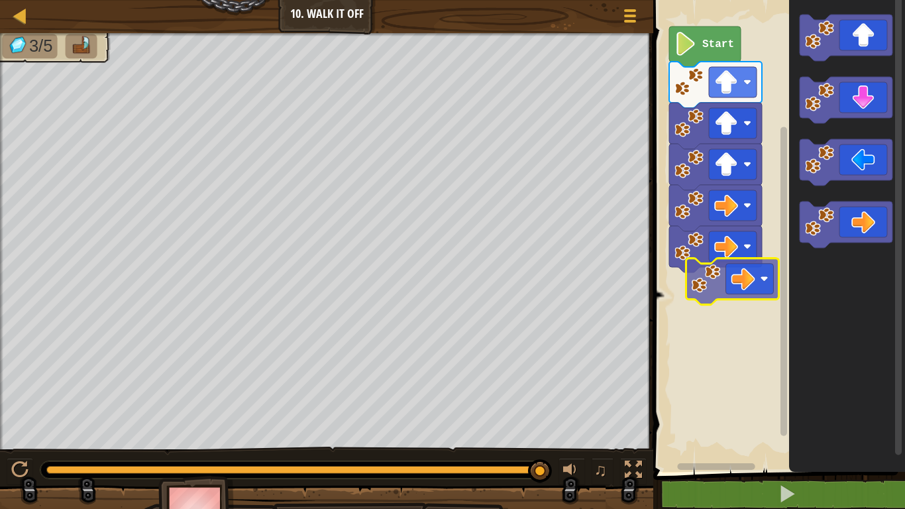
click at [719, 285] on div "Start" at bounding box center [777, 232] width 256 height 478
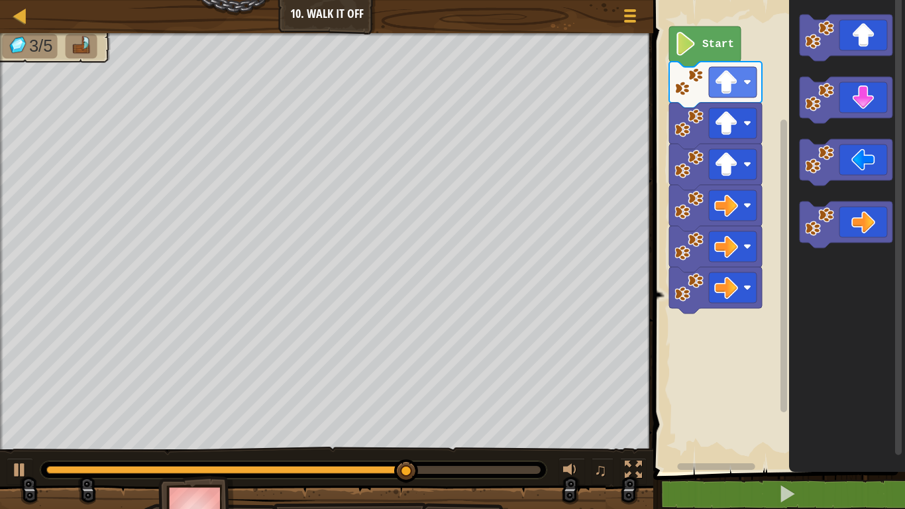
click at [819, 257] on icon "Blockly Workspace" at bounding box center [847, 232] width 116 height 478
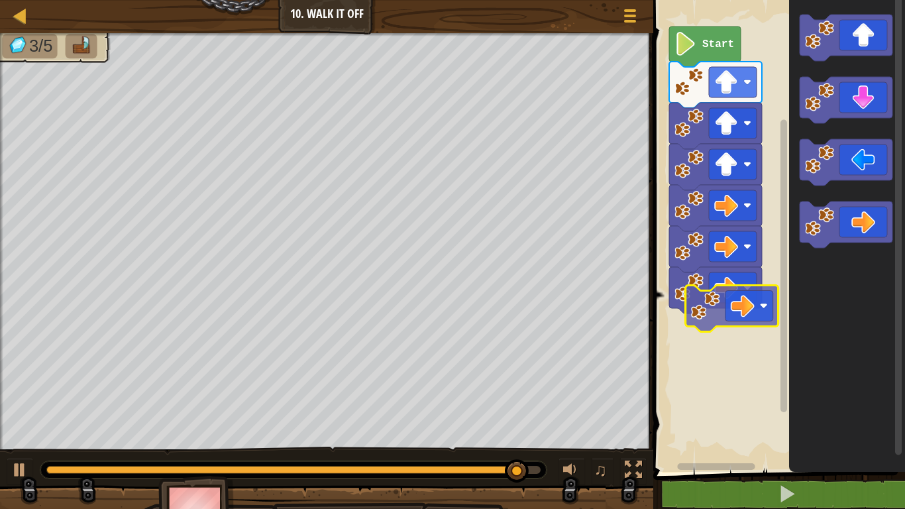
click at [711, 303] on div "Start" at bounding box center [777, 232] width 256 height 478
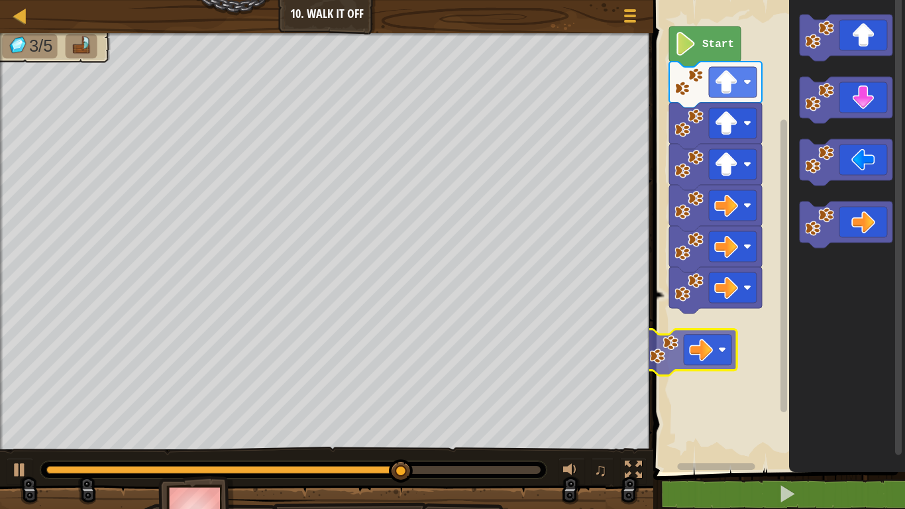
click at [720, 349] on div "Start" at bounding box center [777, 232] width 256 height 478
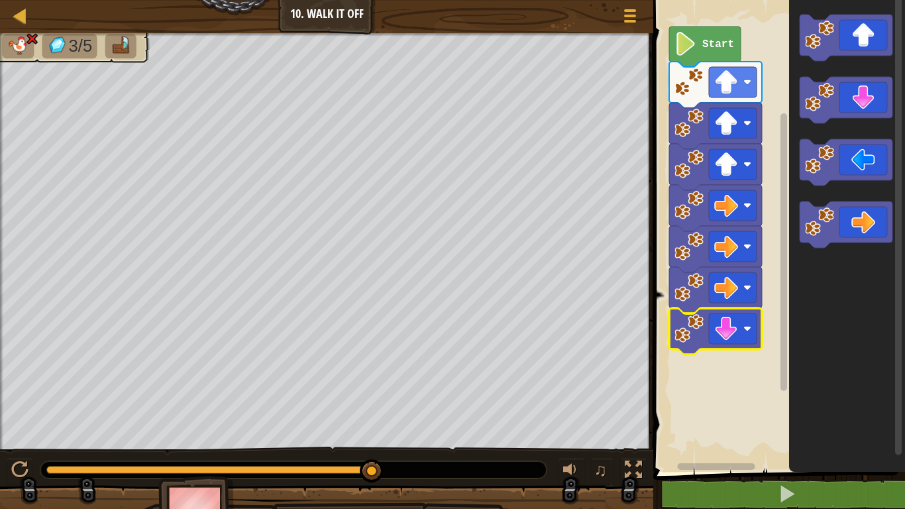
click at [897, 313] on rect "Blockly Workspace" at bounding box center [898, 225] width 7 height 460
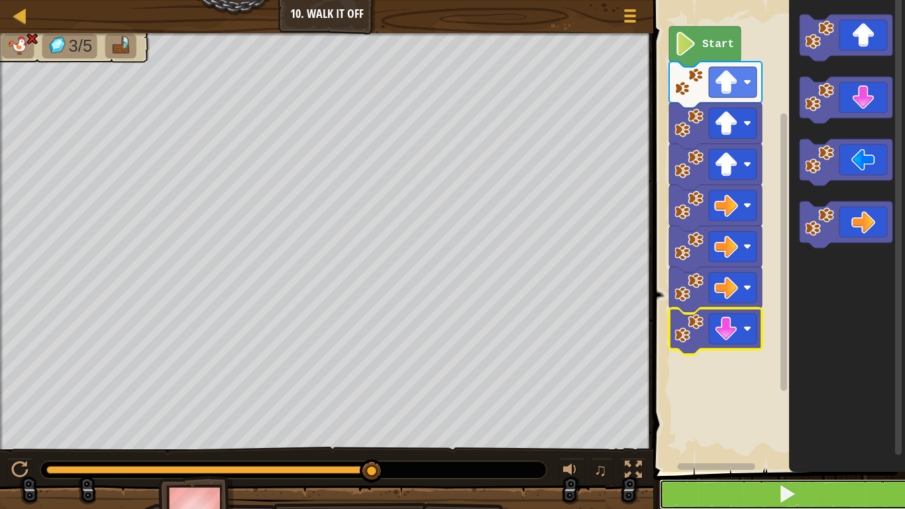
click at [870, 497] on button at bounding box center [787, 494] width 256 height 30
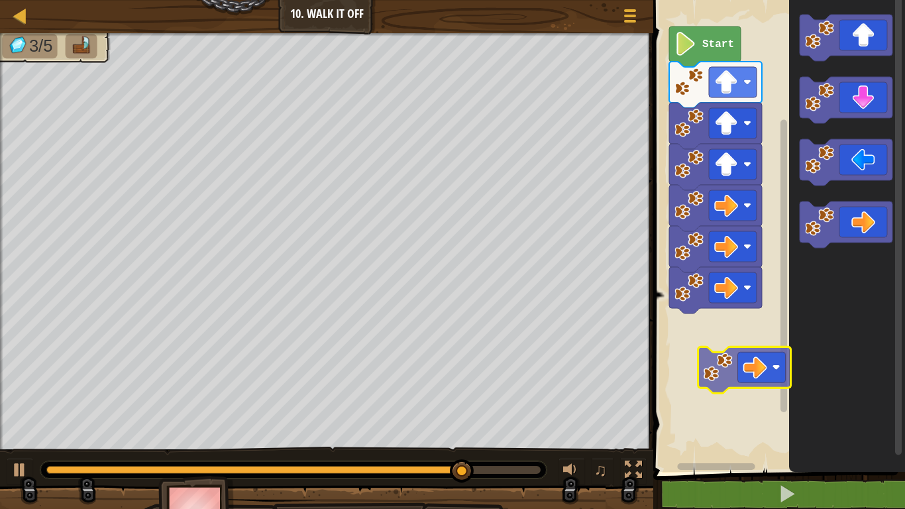
click at [764, 353] on div "Start" at bounding box center [777, 232] width 256 height 478
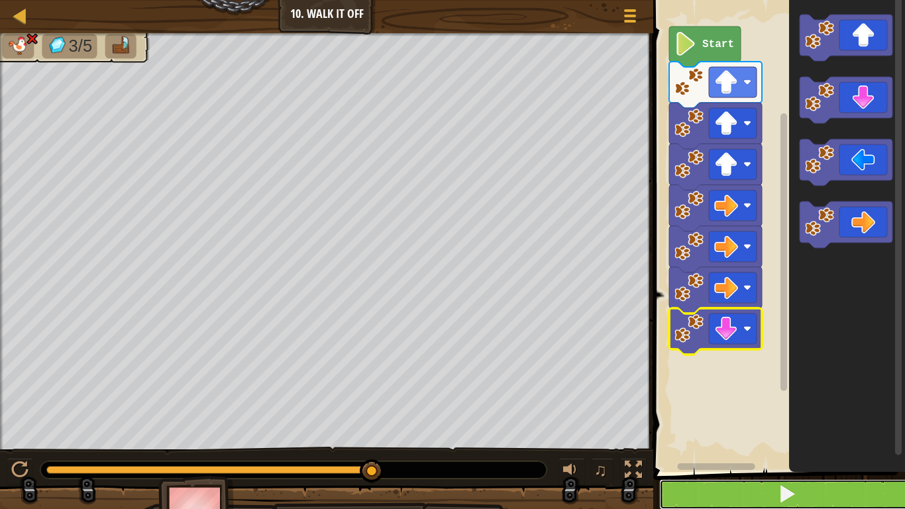
click at [903, 506] on button at bounding box center [787, 494] width 256 height 30
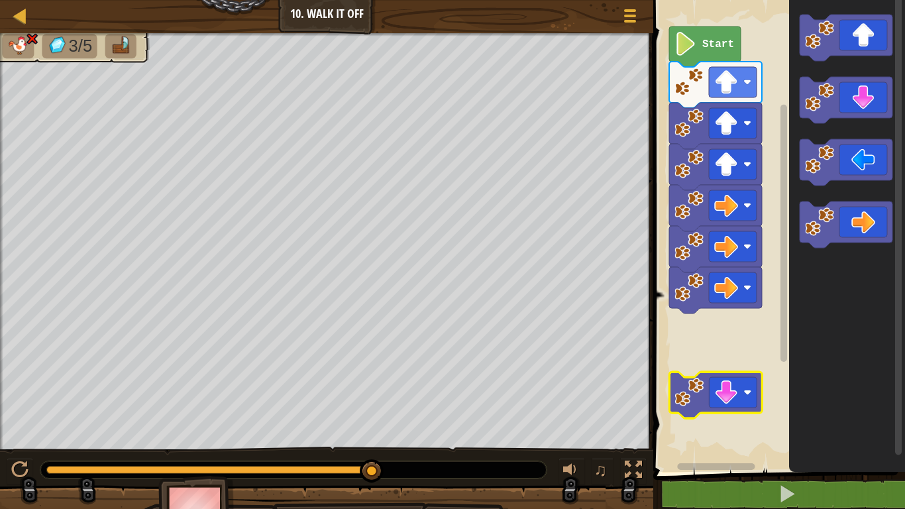
click at [815, 392] on icon "Blockly Workspace" at bounding box center [847, 232] width 116 height 478
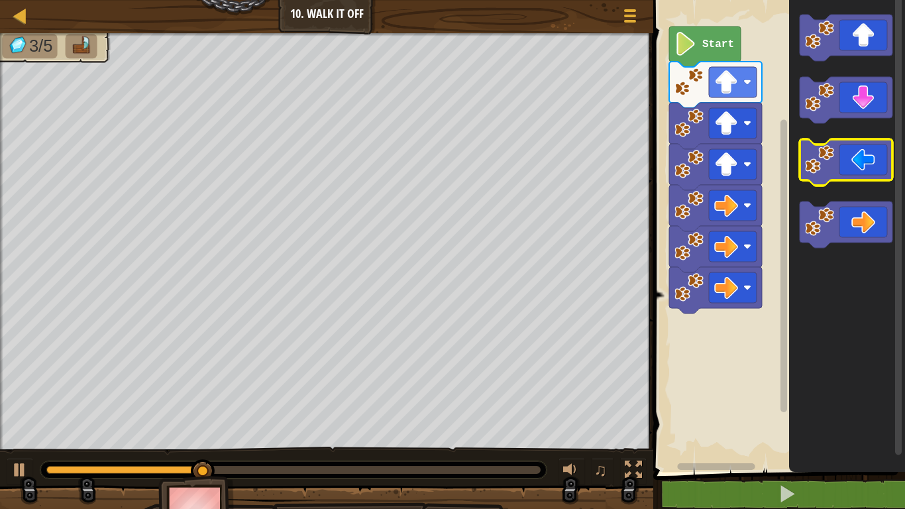
click at [890, 191] on icon "Blockly Workspace" at bounding box center [847, 232] width 116 height 478
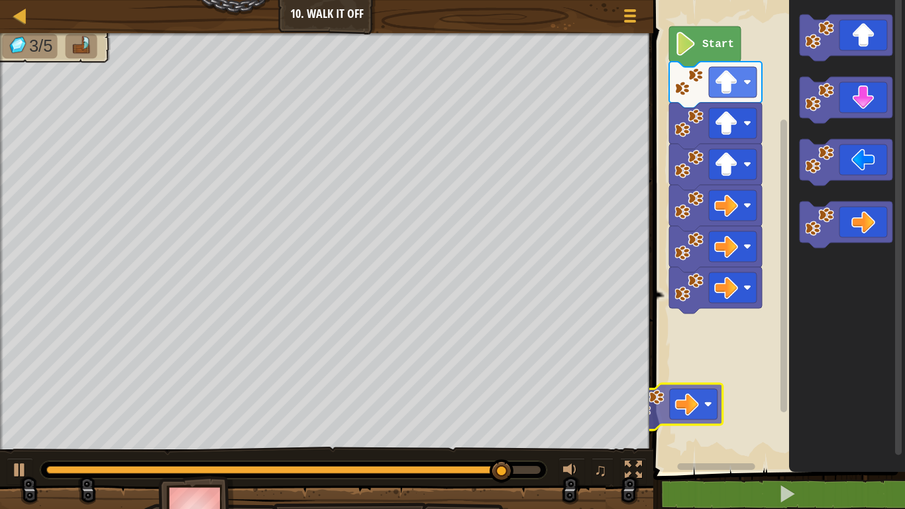
click at [691, 371] on div "Start" at bounding box center [777, 232] width 256 height 478
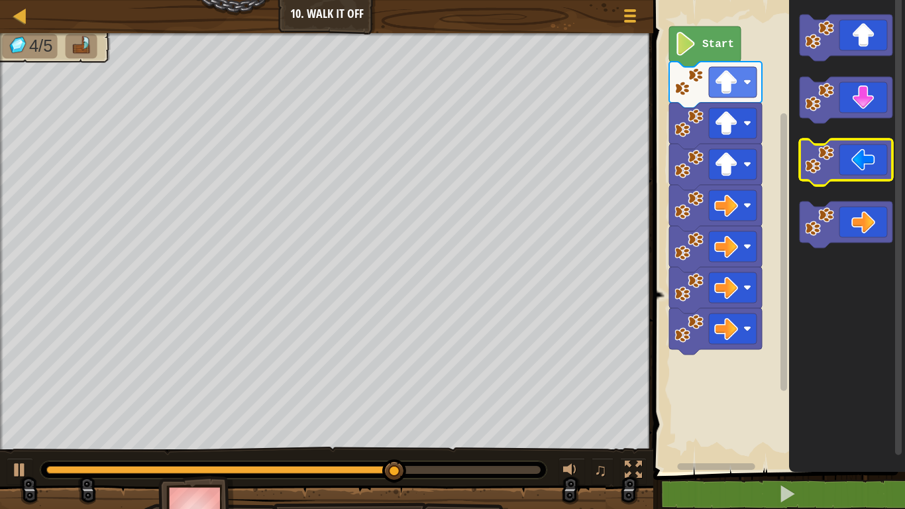
click at [836, 142] on g "Blockly Workspace" at bounding box center [845, 131] width 93 height 233
click at [831, 121] on g "Blockly Workspace" at bounding box center [845, 131] width 93 height 233
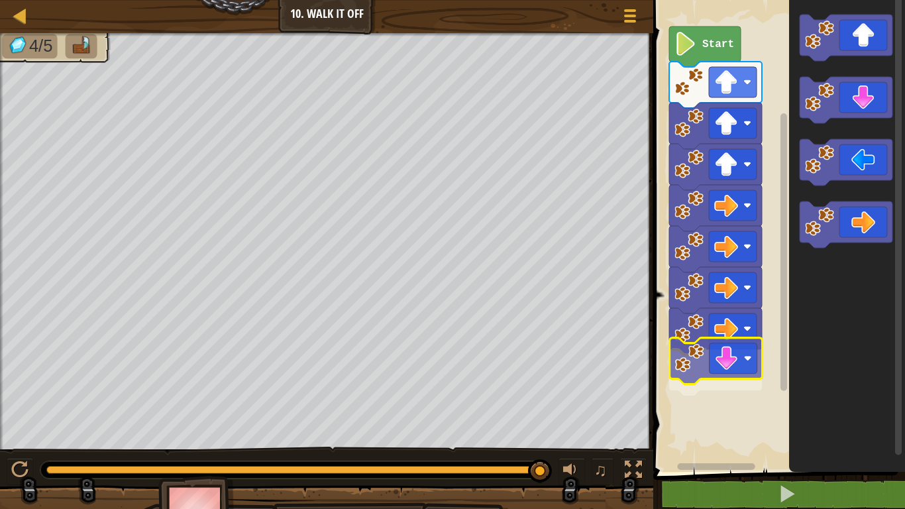
click at [703, 362] on div "Start" at bounding box center [777, 232] width 256 height 478
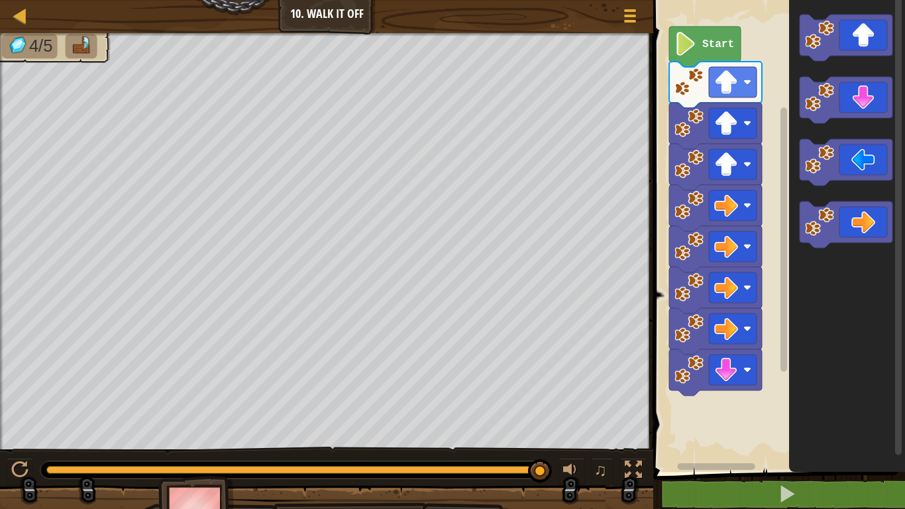
click at [865, 131] on icon "Blockly Workspace" at bounding box center [847, 232] width 116 height 478
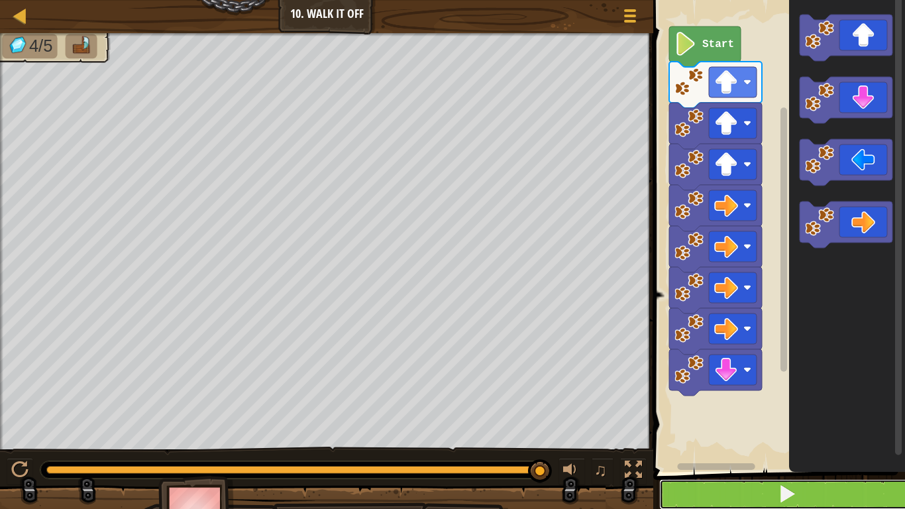
click at [854, 504] on button at bounding box center [787, 494] width 256 height 30
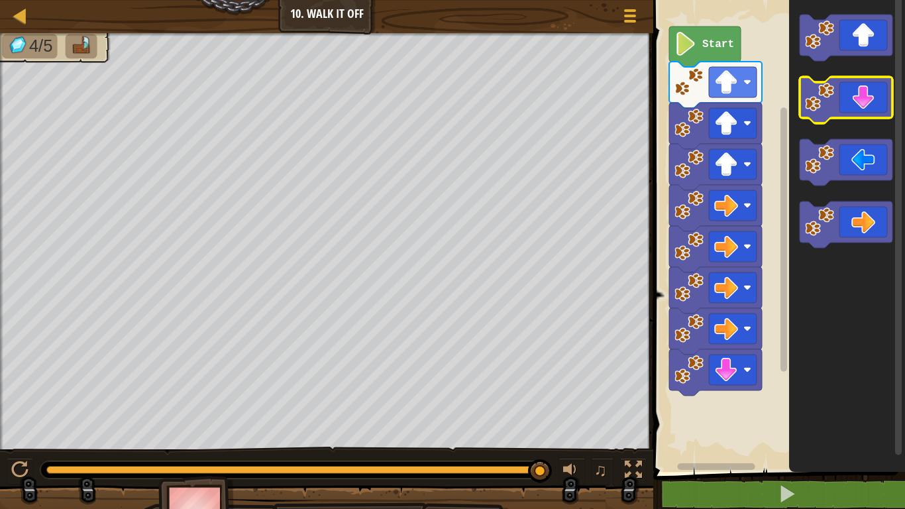
click at [825, 127] on icon "Blockly Workspace" at bounding box center [847, 232] width 116 height 478
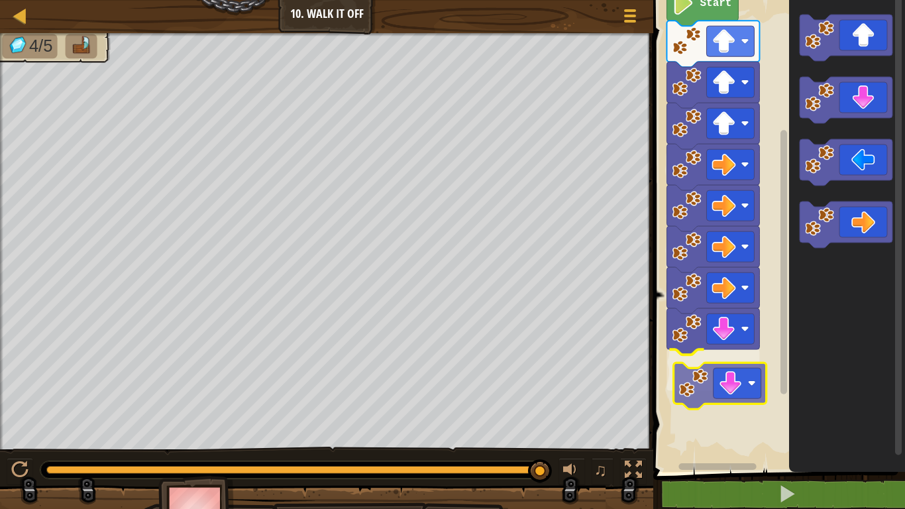
click at [713, 383] on div "Start" at bounding box center [777, 232] width 256 height 478
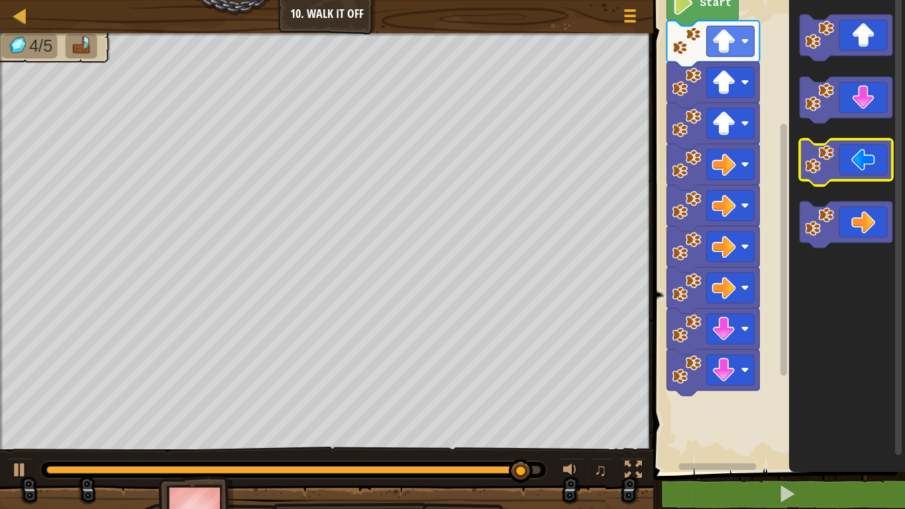
click at [843, 170] on g "Blockly Workspace" at bounding box center [845, 131] width 93 height 233
click at [852, 132] on icon "Blockly Workspace" at bounding box center [847, 232] width 116 height 478
click at [856, 104] on icon "Blockly Workspace" at bounding box center [845, 100] width 93 height 46
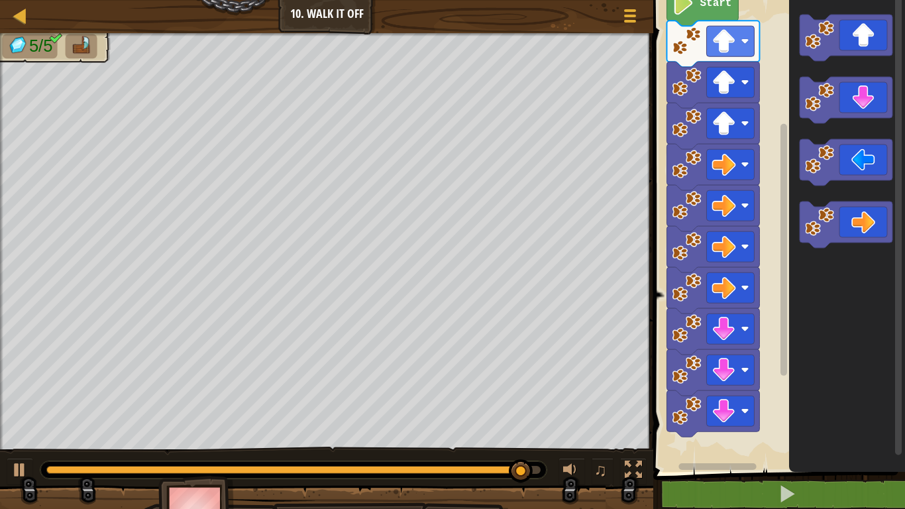
click at [872, 380] on icon "Blockly Workspace" at bounding box center [847, 232] width 116 height 478
click at [756, 470] on div "Start" at bounding box center [777, 232] width 256 height 478
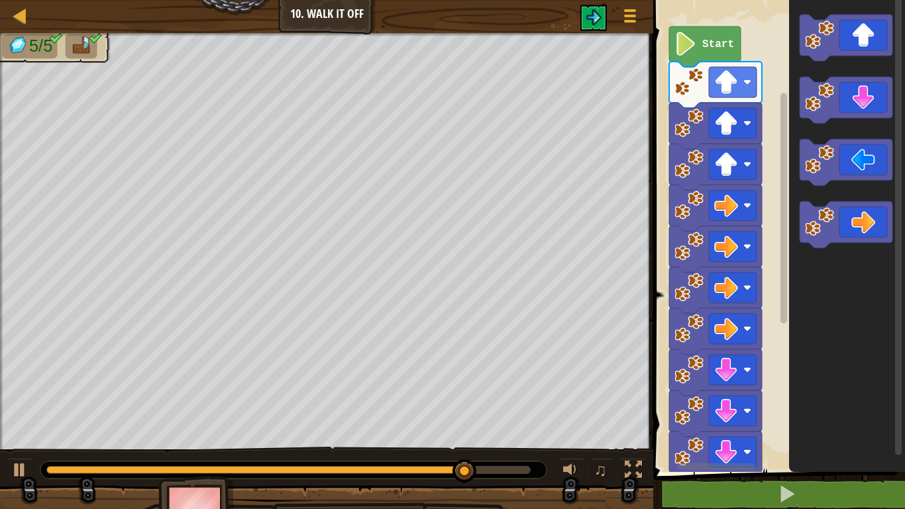
click at [756, 470] on rect "Blockly Workspace" at bounding box center [714, 467] width 129 height 10
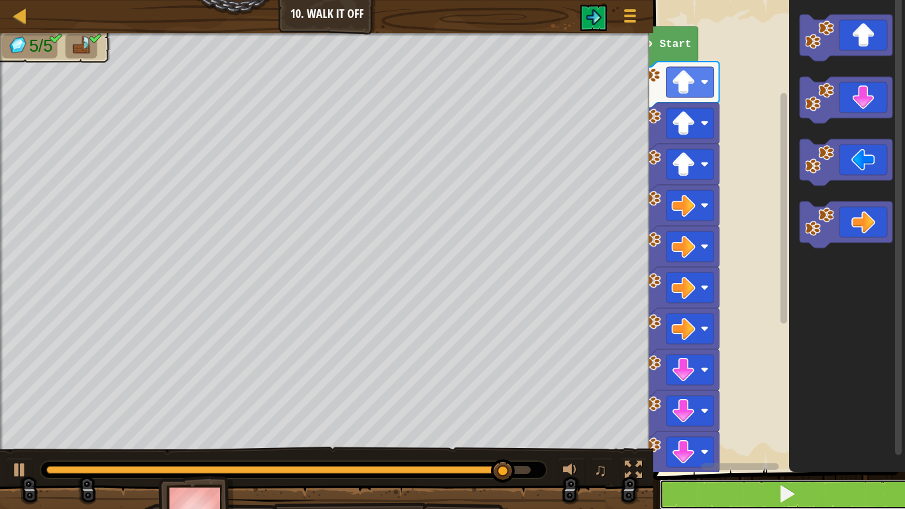
click at [758, 486] on button at bounding box center [787, 494] width 256 height 30
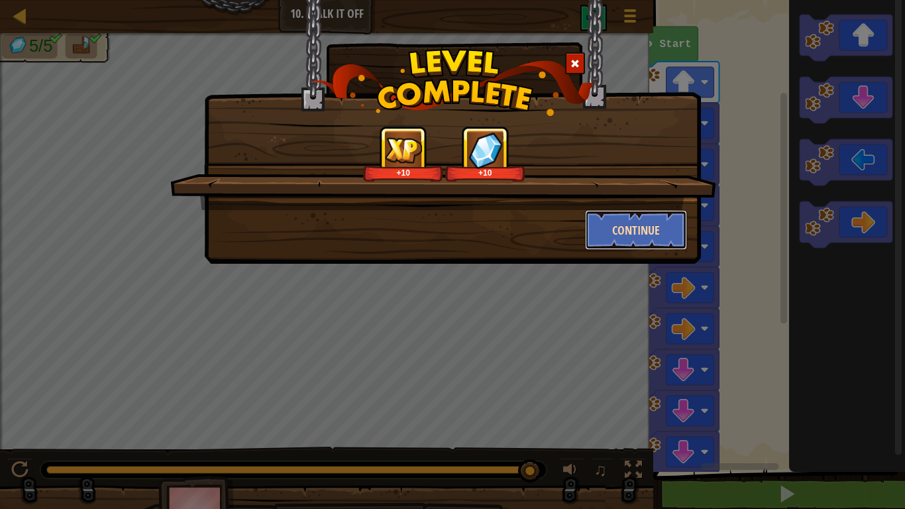
click at [665, 236] on button "Continue" at bounding box center [636, 230] width 103 height 40
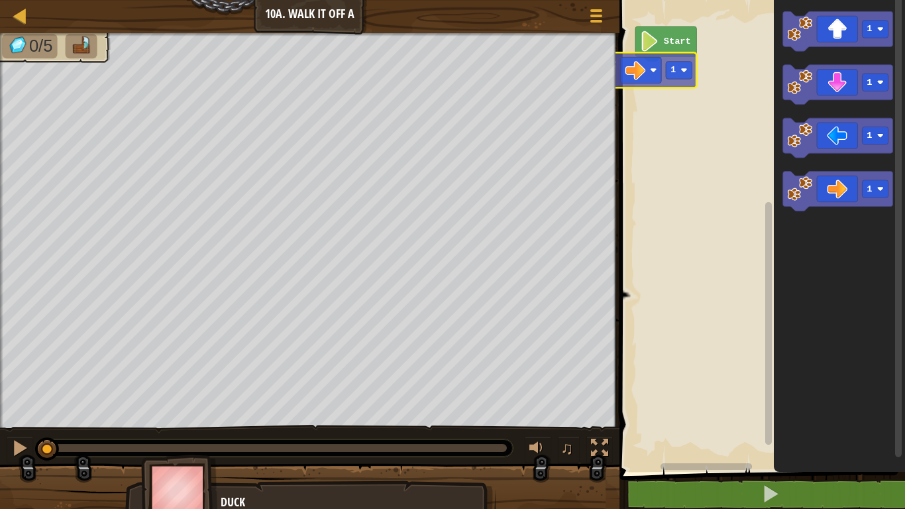
click at [663, 64] on div "Start 1 1 1 1 1" at bounding box center [759, 232] width 289 height 478
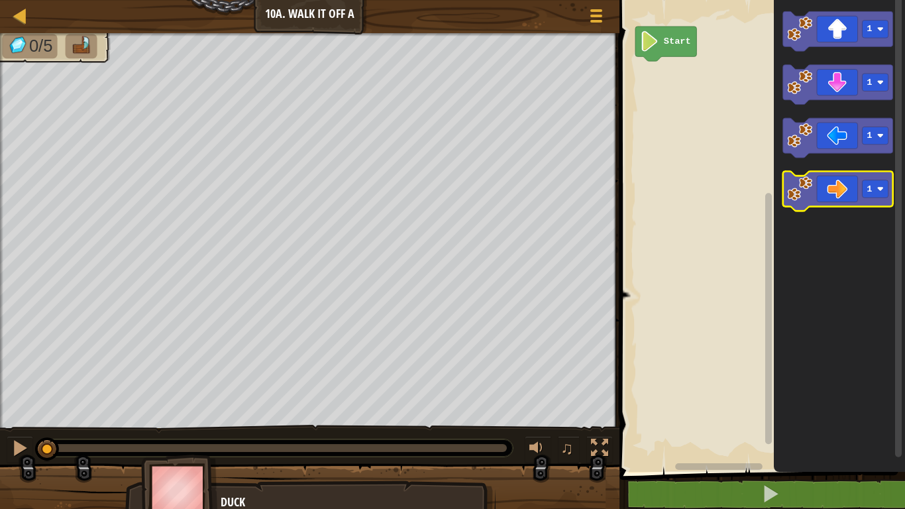
click at [840, 191] on icon "Blockly Workspace" at bounding box center [838, 192] width 110 height 40
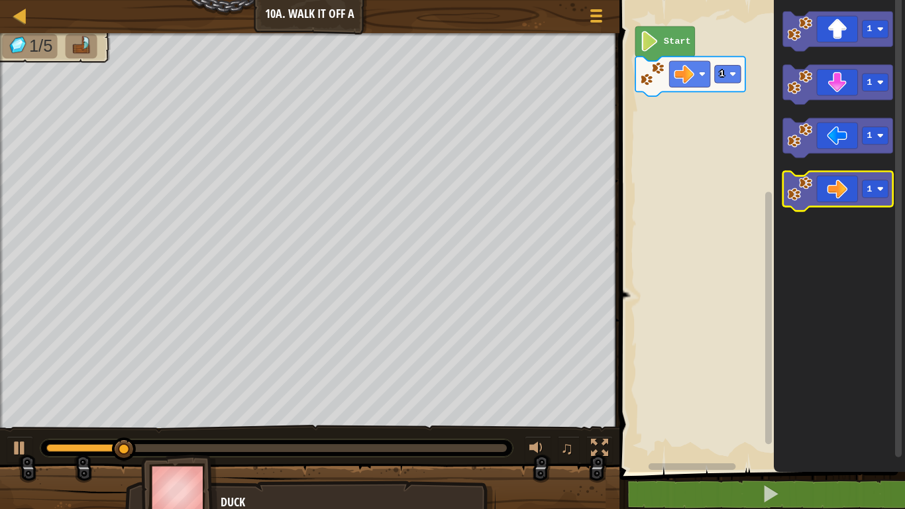
click at [843, 177] on icon "Blockly Workspace" at bounding box center [838, 192] width 110 height 40
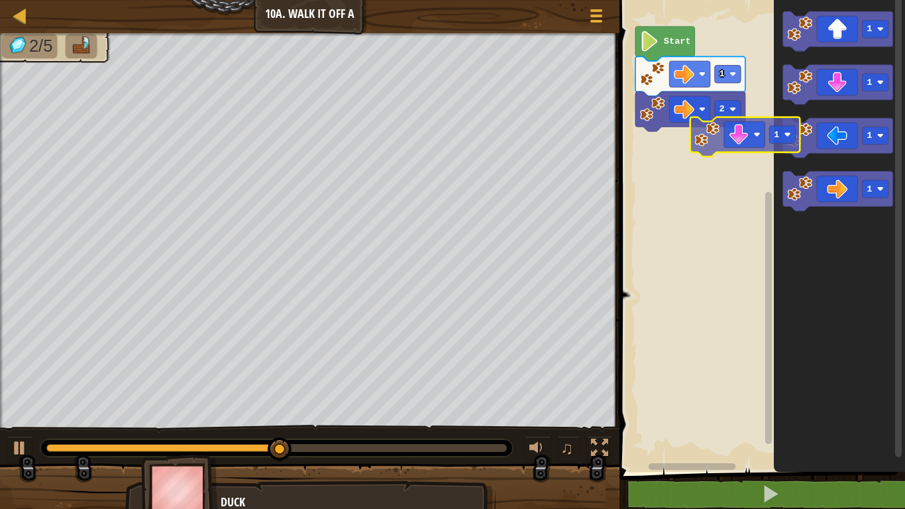
click at [718, 146] on div "Start 1 2 1 1 1 1 1" at bounding box center [759, 232] width 289 height 478
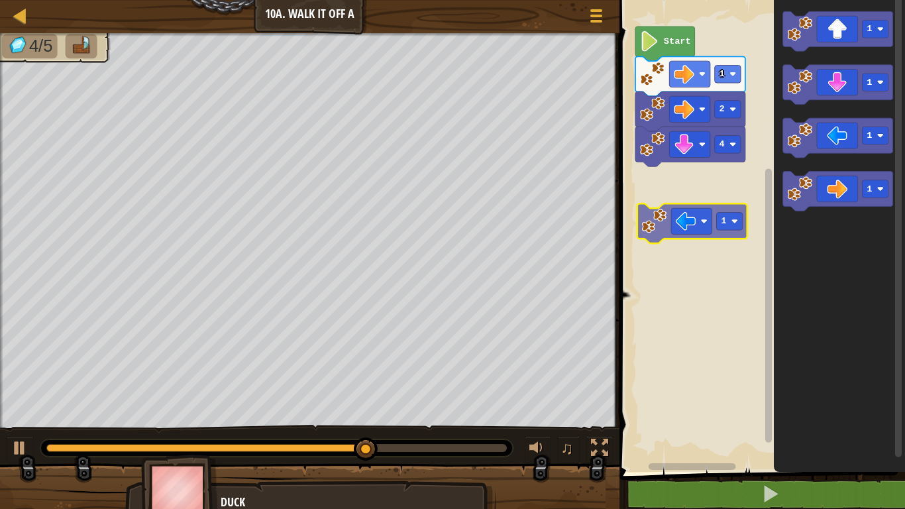
click at [701, 210] on div "Start 1 2 4 1 1 1 1 1" at bounding box center [759, 232] width 289 height 478
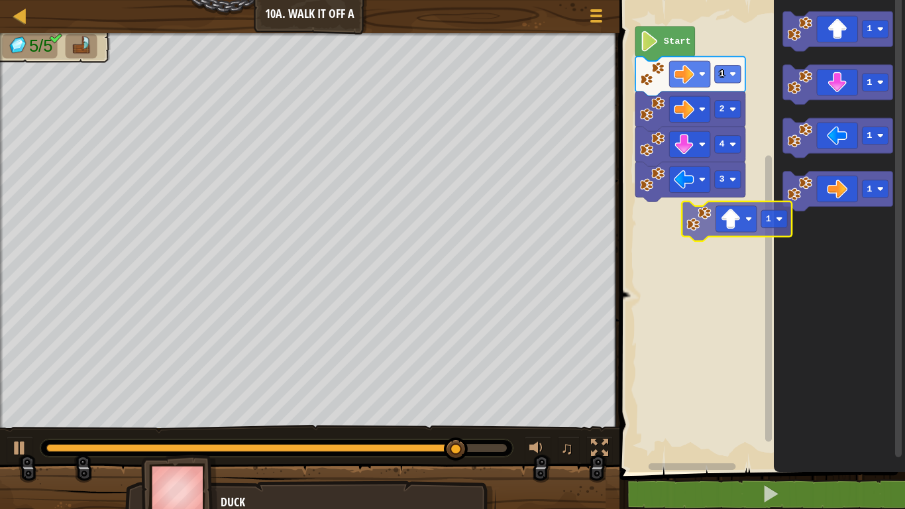
click at [701, 214] on div "Start 1 2 4 3 1 1 1 1 1" at bounding box center [759, 232] width 289 height 478
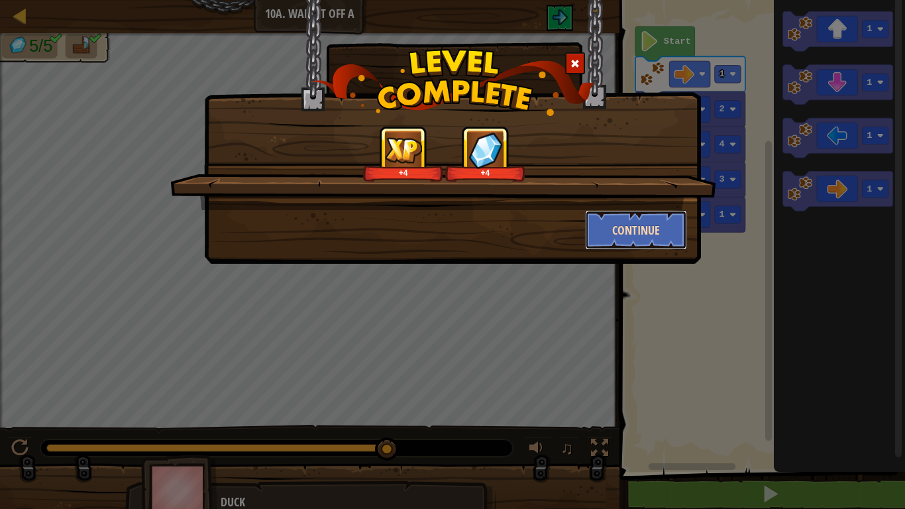
click at [652, 230] on button "Continue" at bounding box center [636, 230] width 103 height 40
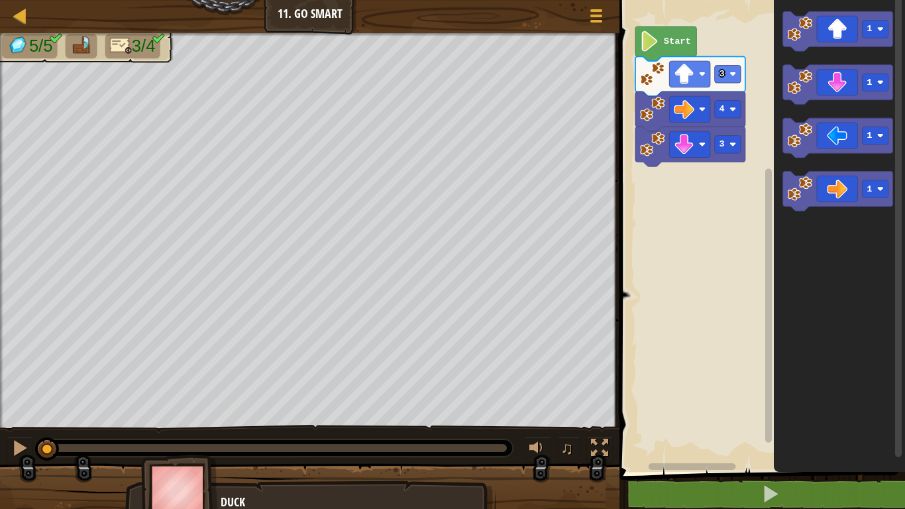
click at [671, 221] on rect "Blockly Workspace" at bounding box center [759, 232] width 289 height 478
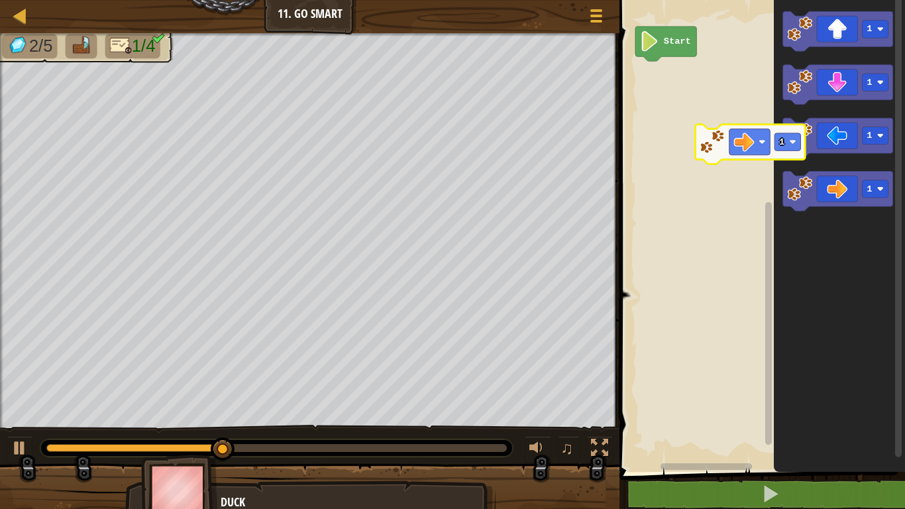
click at [674, 93] on div "Start 1 1 1 1 1" at bounding box center [759, 232] width 289 height 478
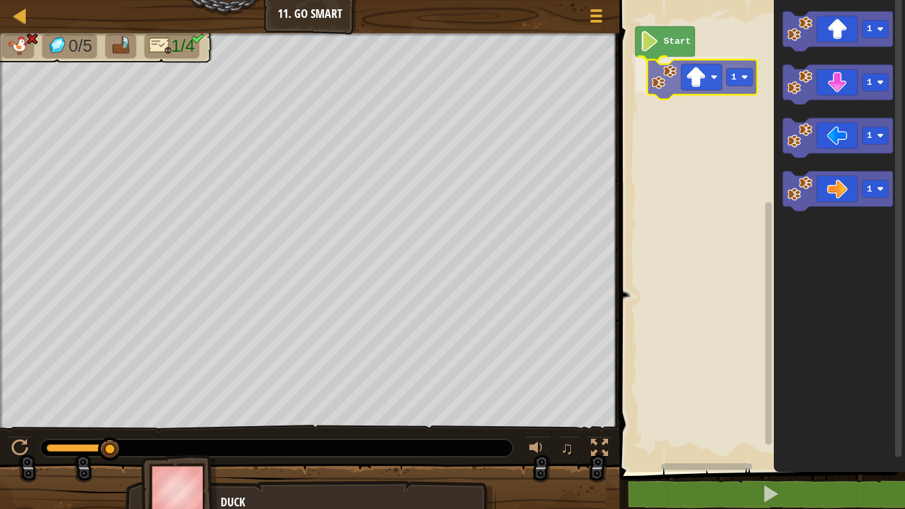
click at [697, 73] on div "Start 1 1 1 1 1 1" at bounding box center [759, 232] width 289 height 478
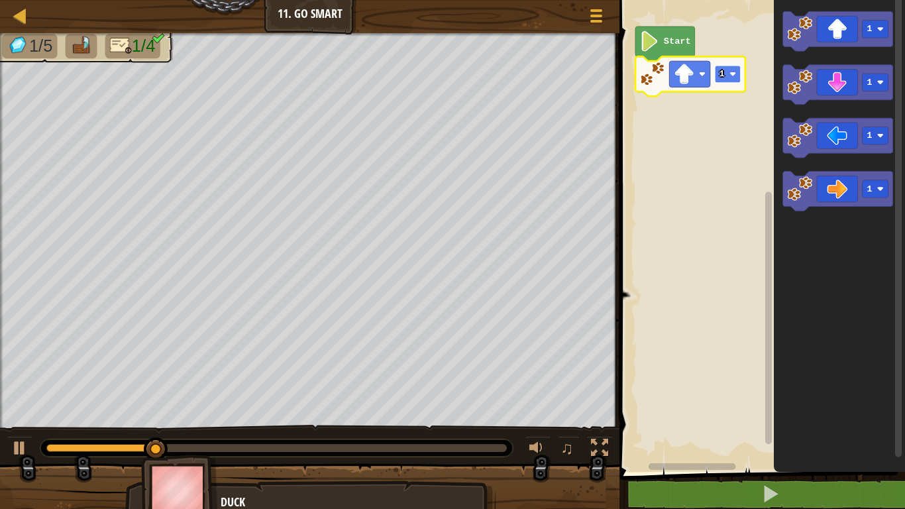
click at [724, 75] on text "1" at bounding box center [721, 74] width 5 height 10
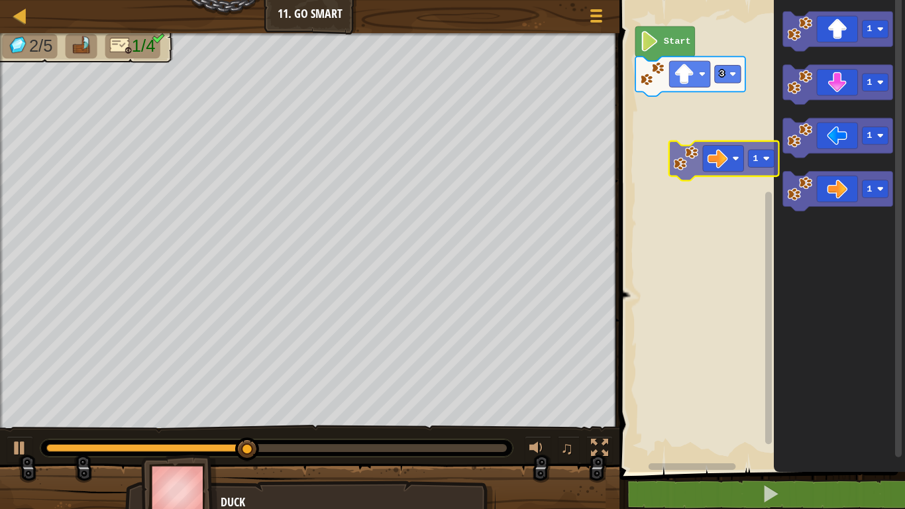
click at [699, 121] on div "Start 3 1 1 1 1 1" at bounding box center [759, 232] width 289 height 478
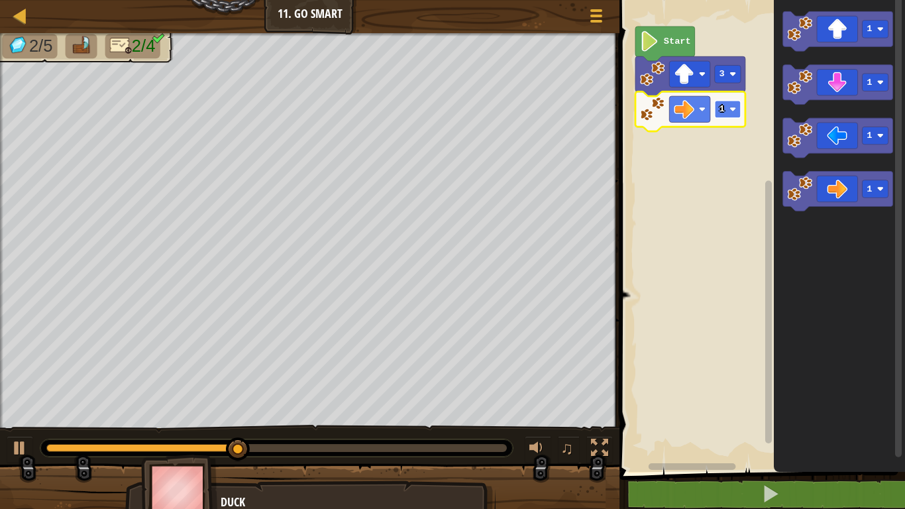
click at [723, 116] on rect "Blockly Workspace" at bounding box center [728, 110] width 26 height 18
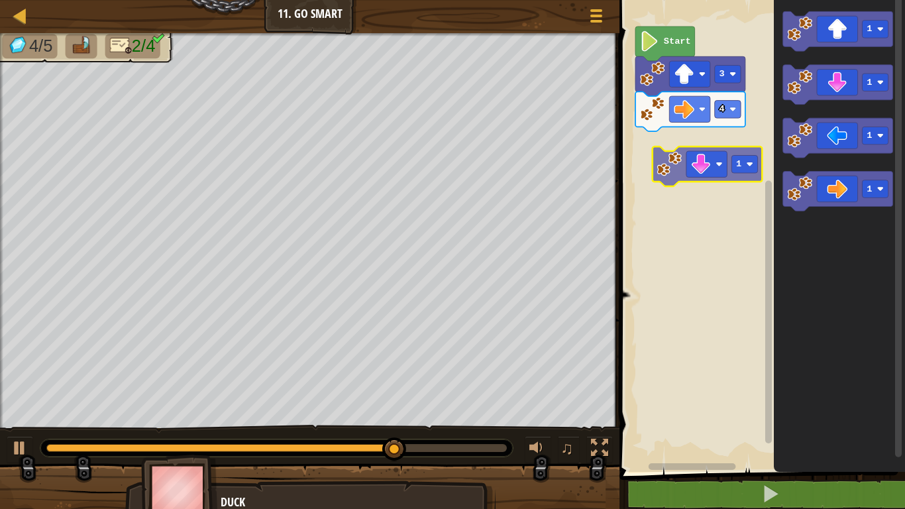
click at [691, 174] on div "Start 3 4 1 1 1 1 1" at bounding box center [759, 232] width 289 height 478
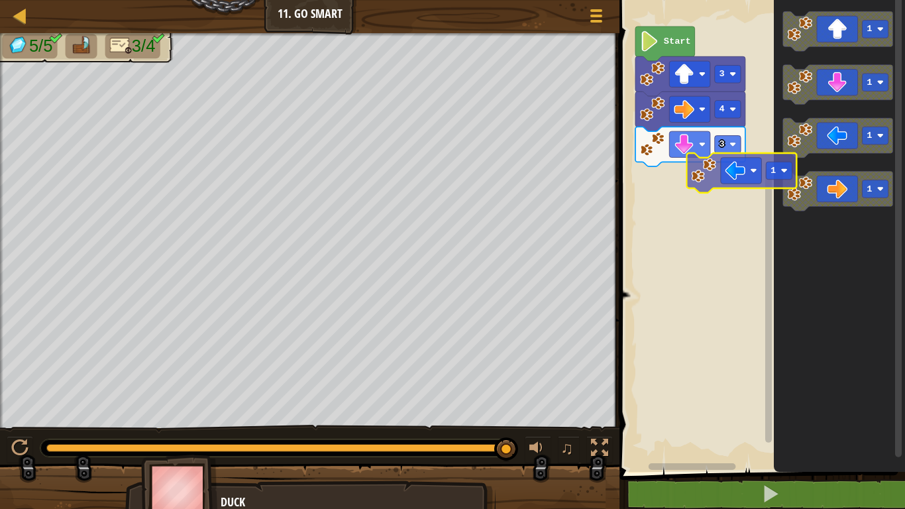
click at [688, 176] on div "Start 3 4 3 1 1 1 1 1" at bounding box center [759, 232] width 289 height 478
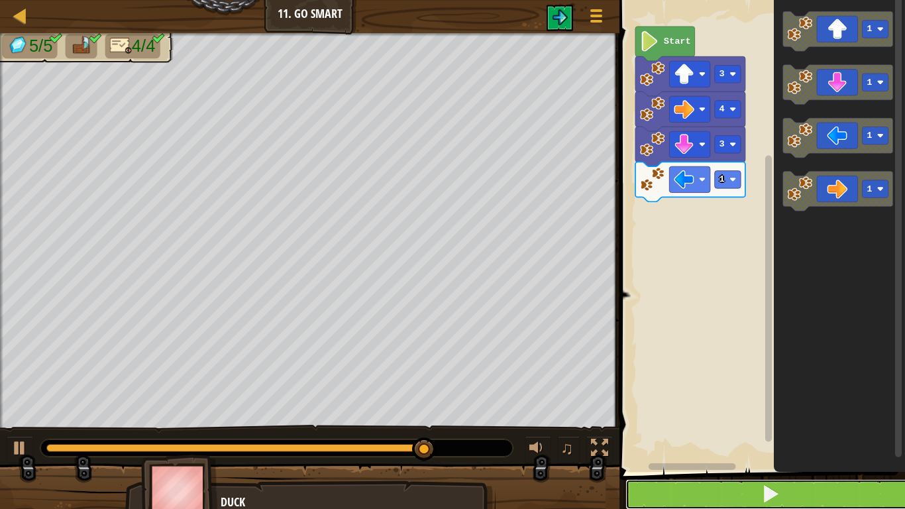
click at [896, 484] on button at bounding box center [769, 494] width 289 height 30
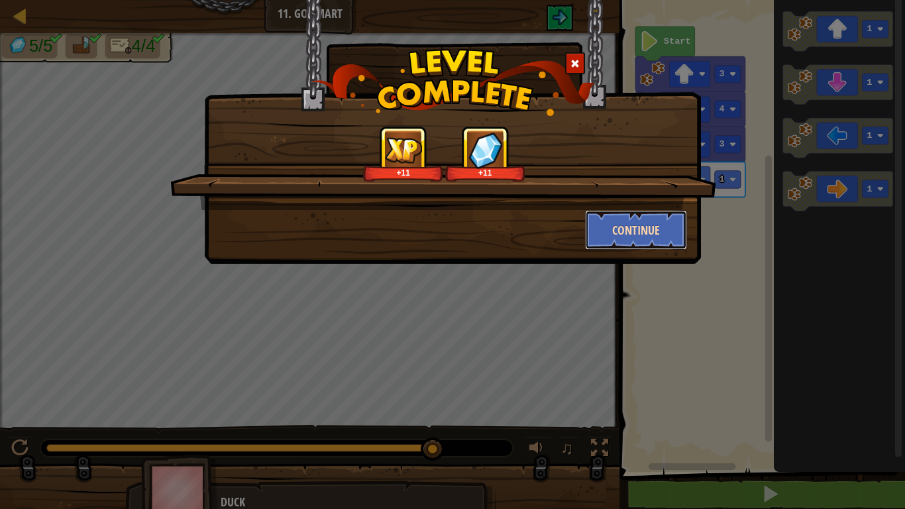
click at [612, 228] on button "Continue" at bounding box center [636, 230] width 103 height 40
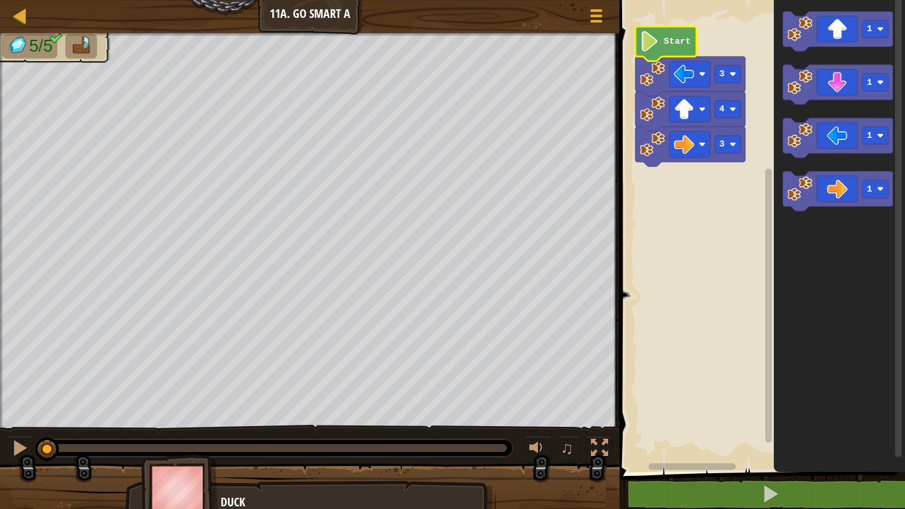
click at [666, 32] on icon "Blockly Workspace" at bounding box center [665, 43] width 61 height 34
click at [670, 36] on text "Start" at bounding box center [677, 41] width 27 height 10
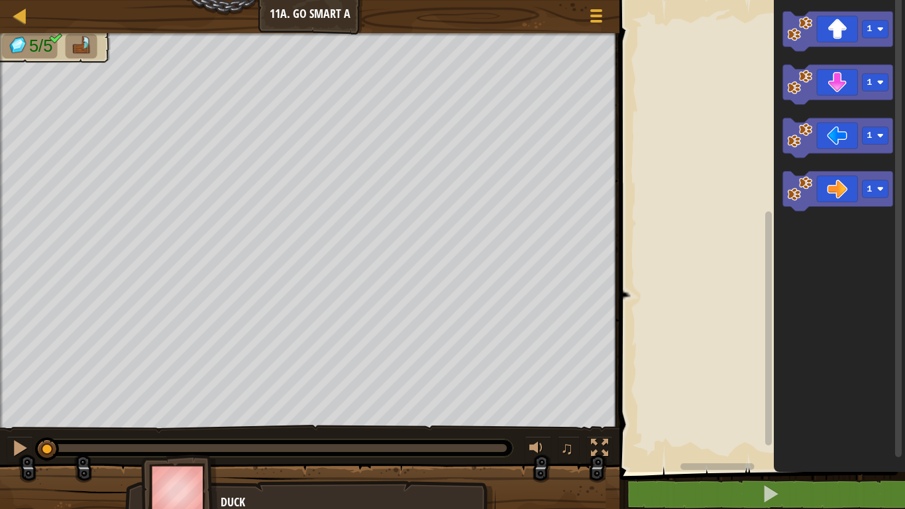
click at [788, 114] on div "1 1 1 1" at bounding box center [759, 232] width 289 height 478
click at [837, 140] on icon "Blockly Workspace" at bounding box center [838, 138] width 110 height 40
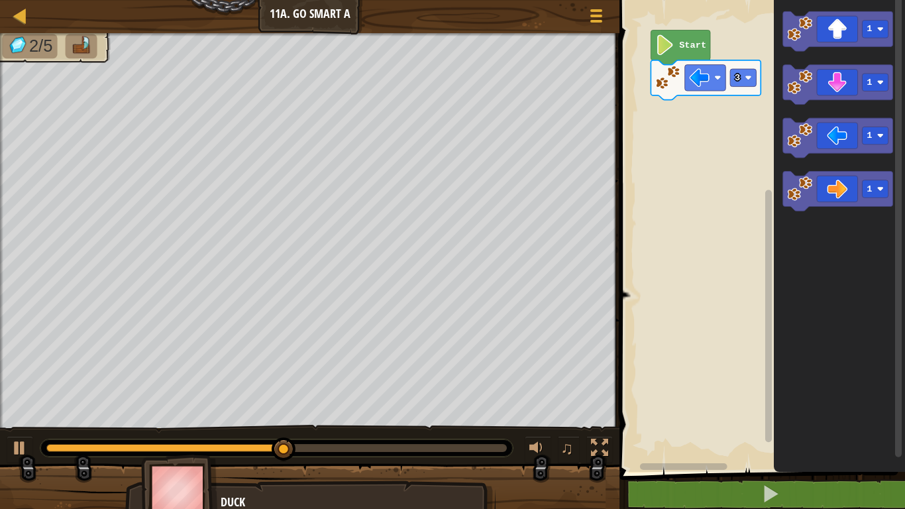
click at [783, 128] on g "1 1 1 1" at bounding box center [838, 110] width 110 height 199
click at [811, 42] on icon "Blockly Workspace" at bounding box center [838, 31] width 110 height 40
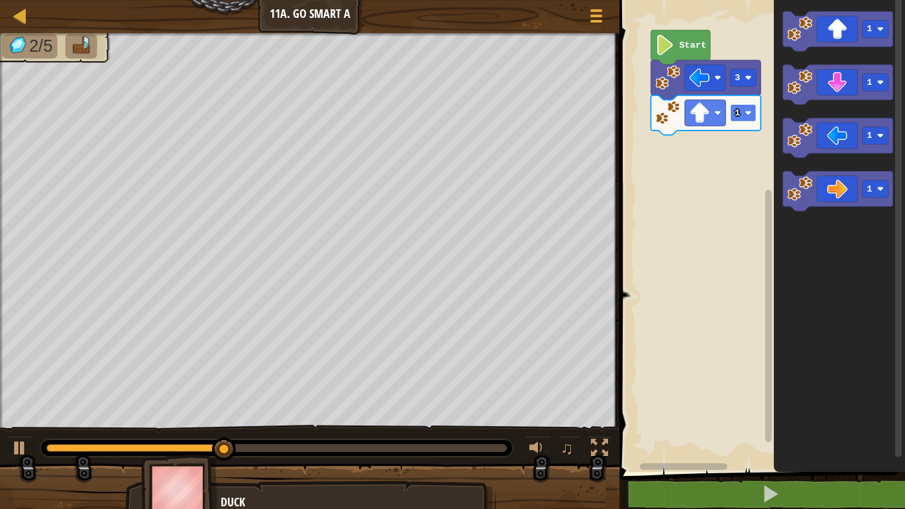
click at [741, 117] on rect "Blockly Workspace" at bounding box center [744, 113] width 26 height 18
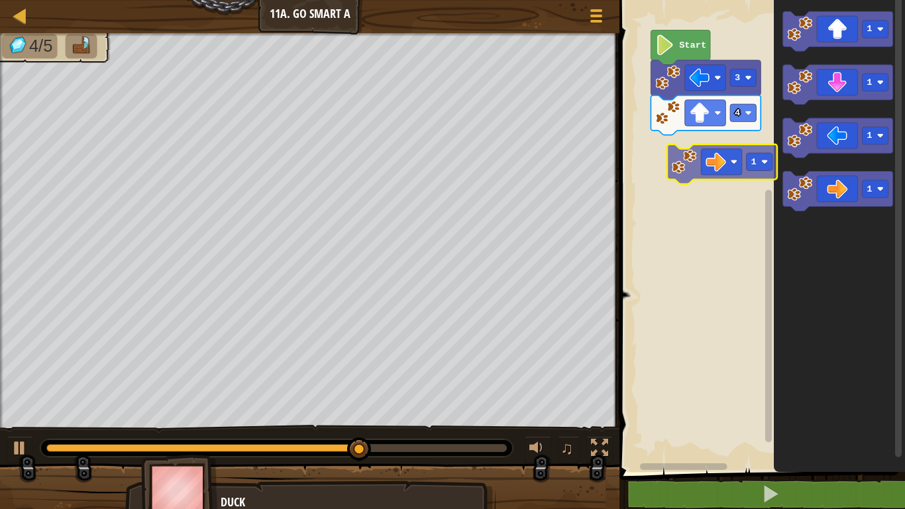
click at [721, 142] on div "Start 3 4 1 1 1 1 1" at bounding box center [759, 232] width 289 height 478
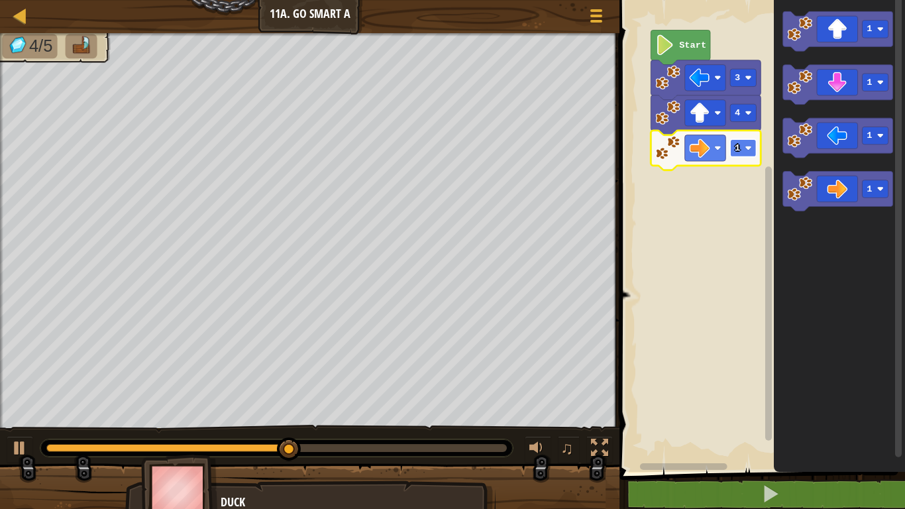
click at [744, 151] on rect "Blockly Workspace" at bounding box center [744, 148] width 26 height 18
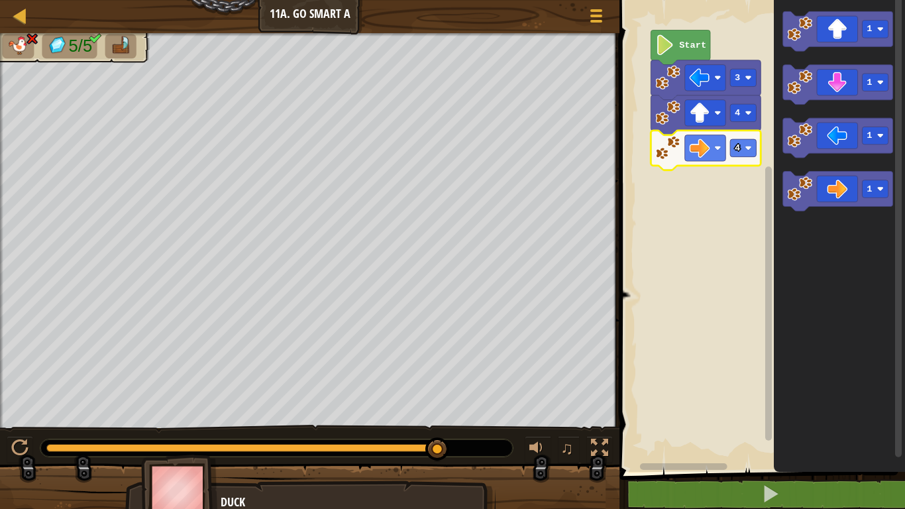
click at [686, 195] on rect "Blockly Workspace" at bounding box center [759, 232] width 289 height 478
click at [748, 148] on image "Blockly Workspace" at bounding box center [748, 147] width 7 height 7
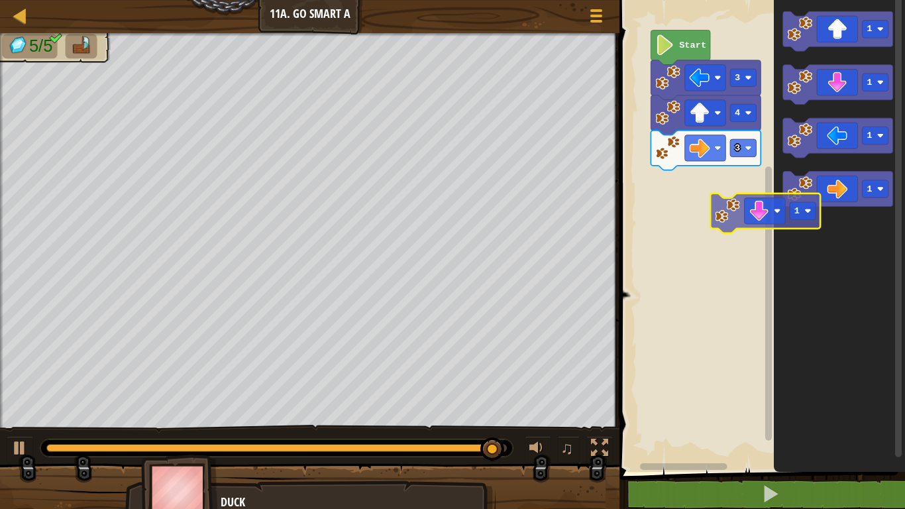
click at [746, 204] on div "Start 3 4 3 1 1 1 1 1" at bounding box center [759, 232] width 289 height 478
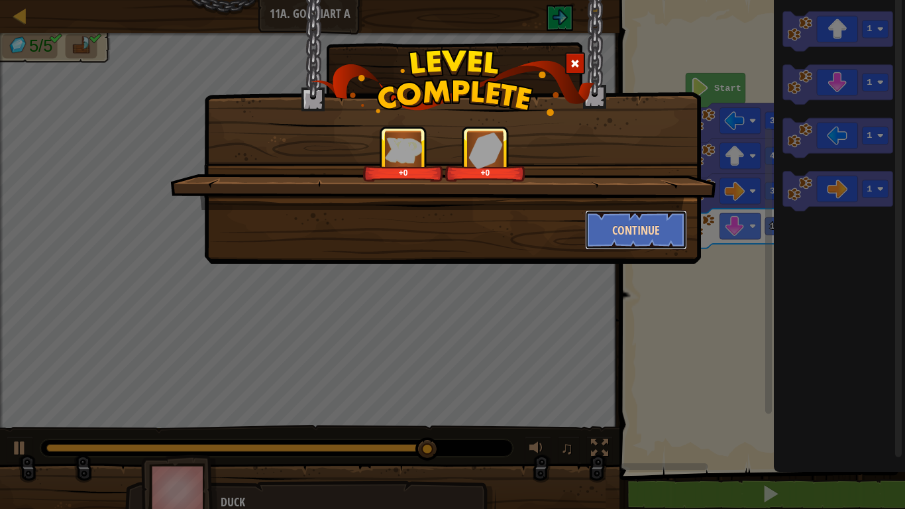
click at [639, 234] on button "Continue" at bounding box center [636, 230] width 103 height 40
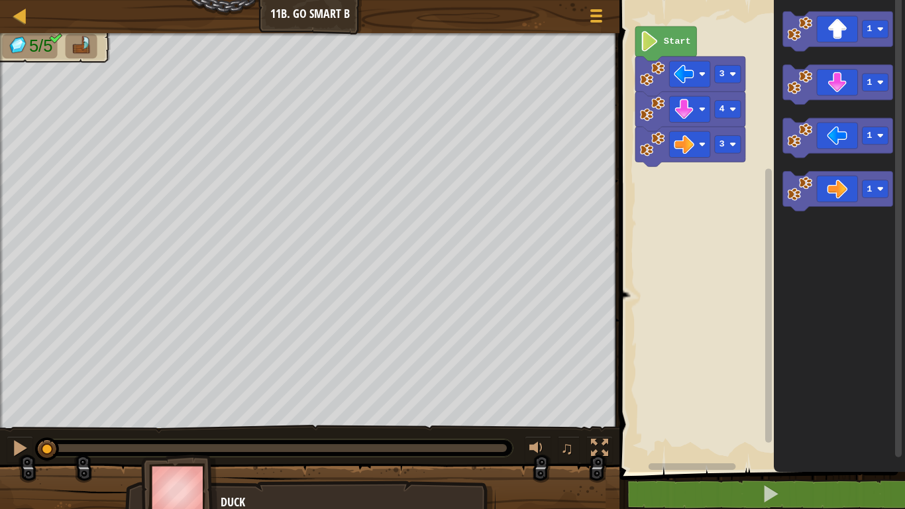
click at [648, 32] on image "Blockly Workspace" at bounding box center [649, 41] width 19 height 21
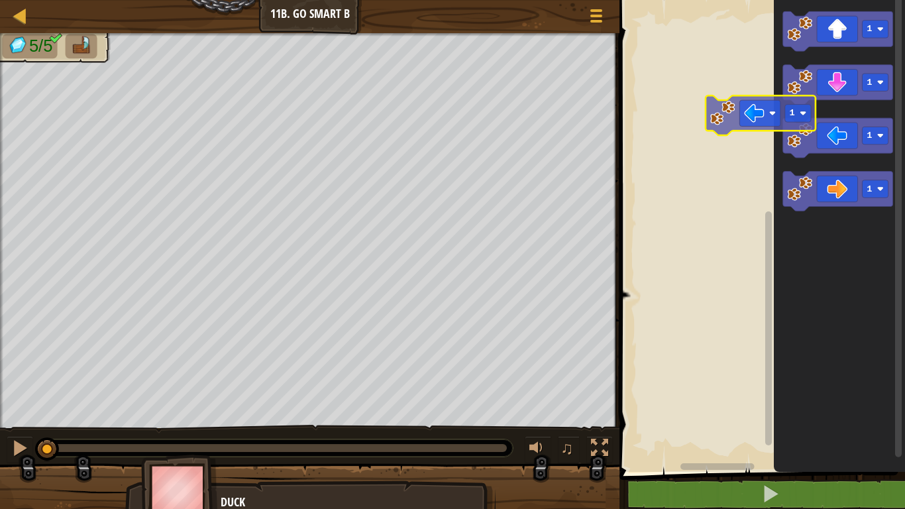
click at [744, 108] on div "1 1 1 1 1" at bounding box center [759, 232] width 289 height 478
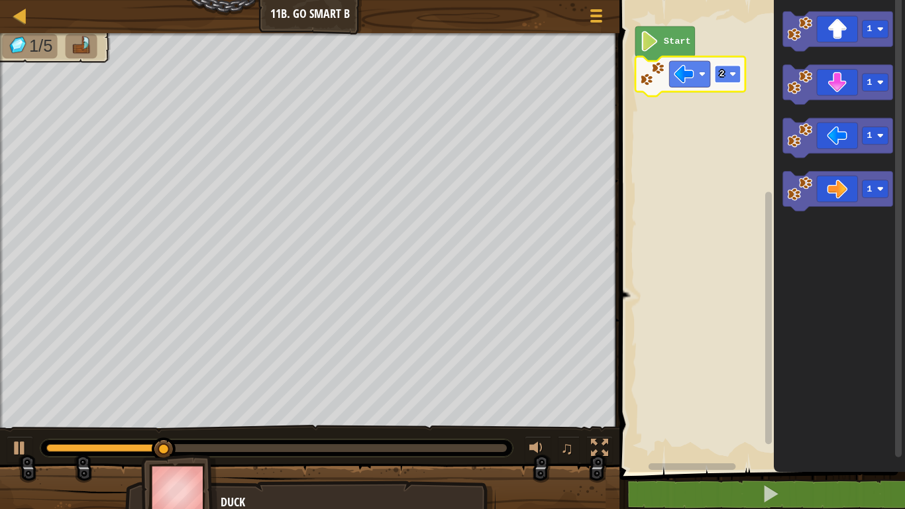
click at [725, 78] on rect "Blockly Workspace" at bounding box center [728, 75] width 26 height 18
click at [727, 79] on rect "Blockly Workspace" at bounding box center [728, 75] width 26 height 18
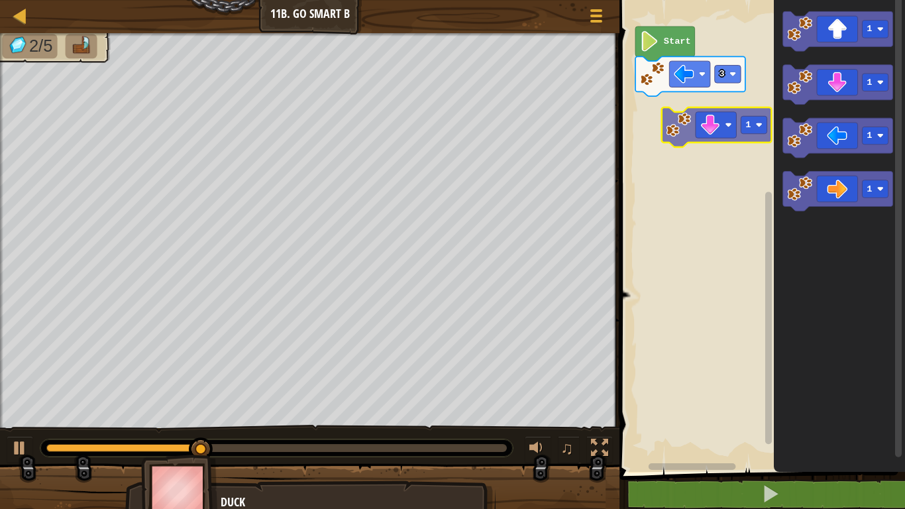
click at [706, 121] on div "Start 3 1 1 1 1 1" at bounding box center [759, 232] width 289 height 478
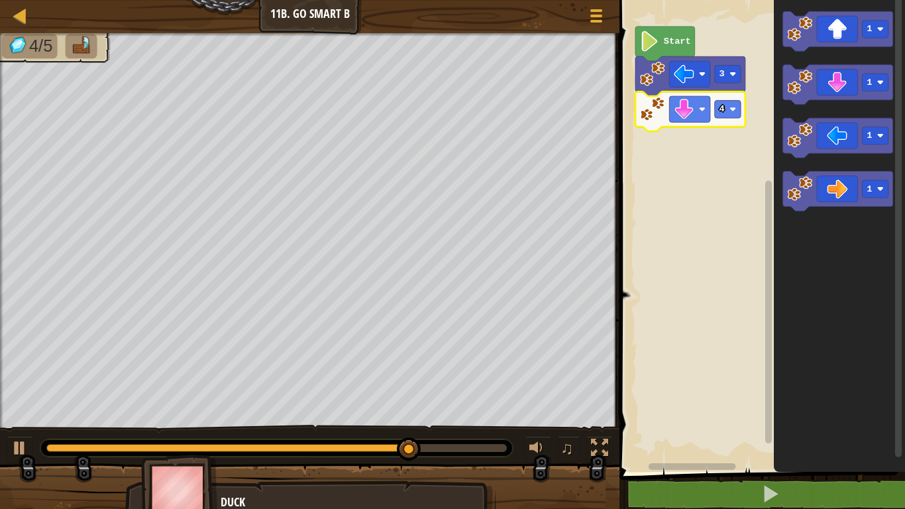
click at [864, 182] on icon "1 1 1 1" at bounding box center [839, 232] width 131 height 478
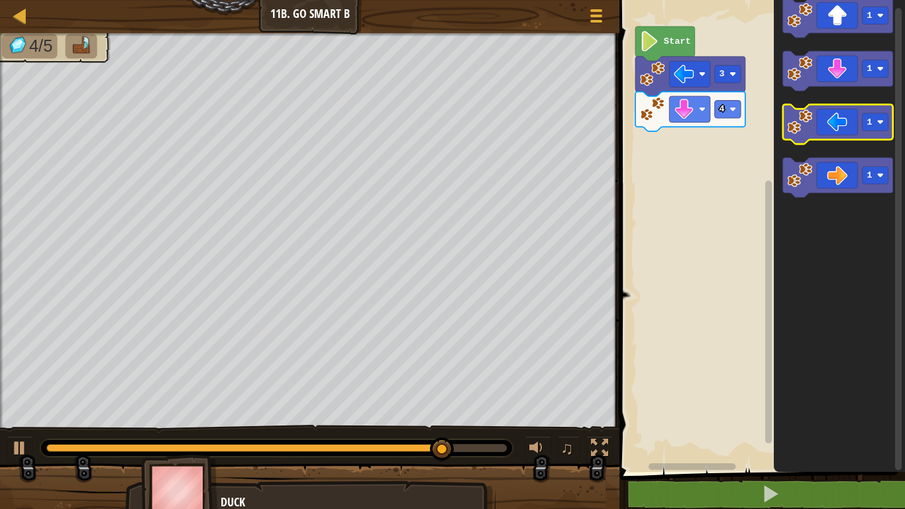
click at [772, 106] on div "Start 3 4 1 1 1 1" at bounding box center [759, 232] width 289 height 478
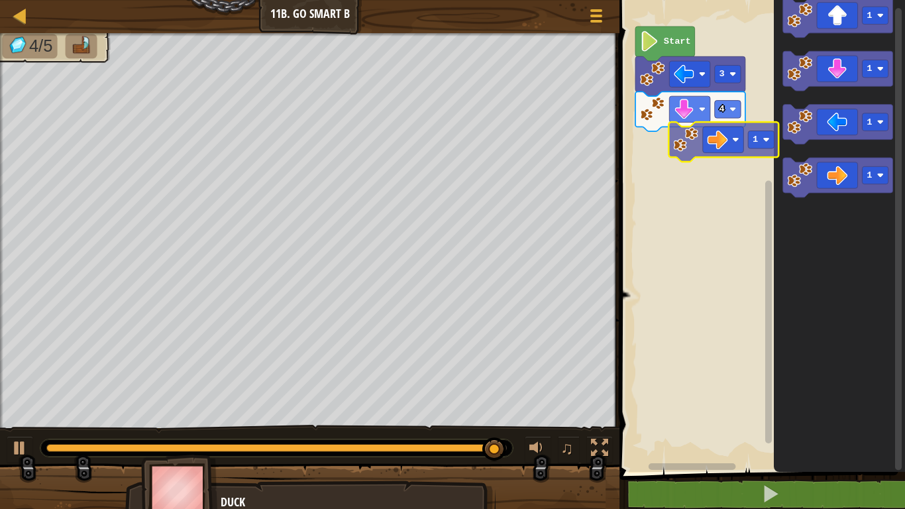
click at [742, 134] on div "Start 3 4 1 1 1 1 1" at bounding box center [759, 232] width 289 height 478
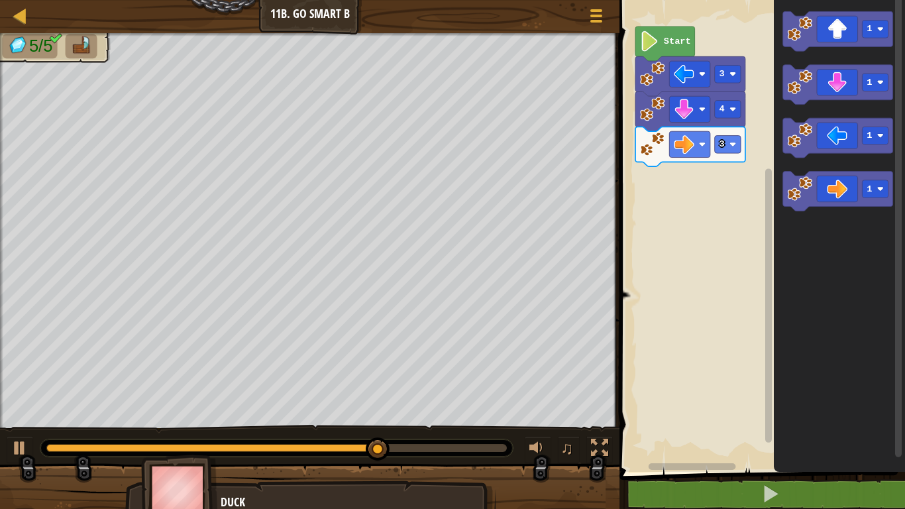
click at [899, 148] on div "Start 3 4 3 1 1 1 1" at bounding box center [759, 232] width 289 height 478
click at [829, 56] on icon "1 1 1 1" at bounding box center [839, 232] width 131 height 478
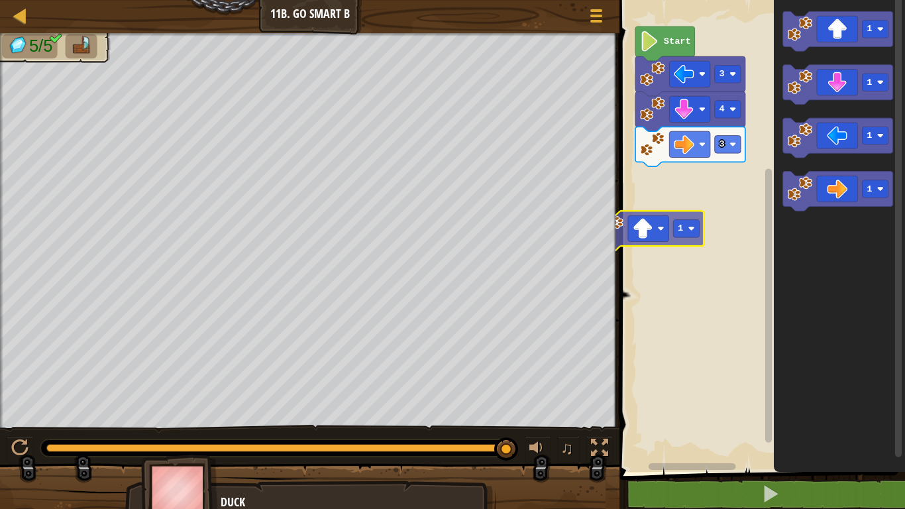
click at [633, 228] on div "Start 3 4 3 1 1 1 1 1 1" at bounding box center [759, 232] width 289 height 478
click at [868, 186] on div "Start 3 4 3 1 1 1 1" at bounding box center [759, 232] width 289 height 478
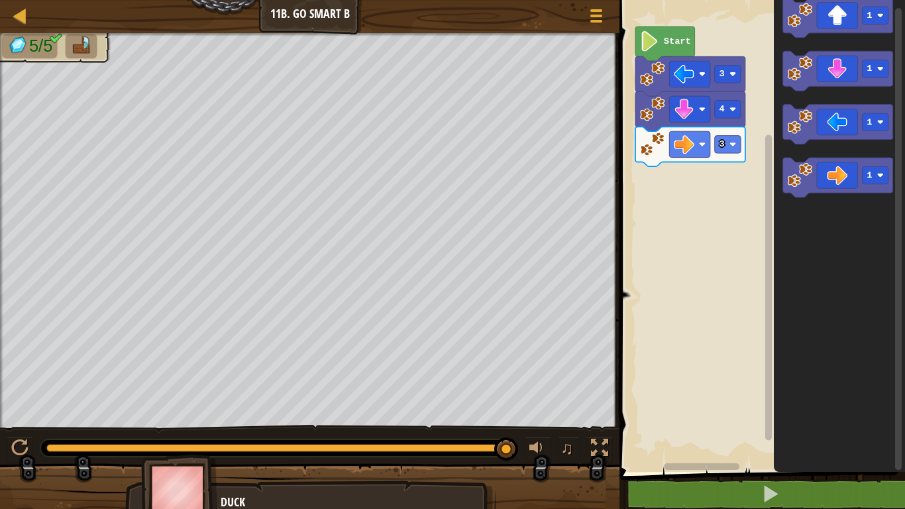
click at [841, 145] on icon "Blockly Workspace" at bounding box center [839, 232] width 131 height 478
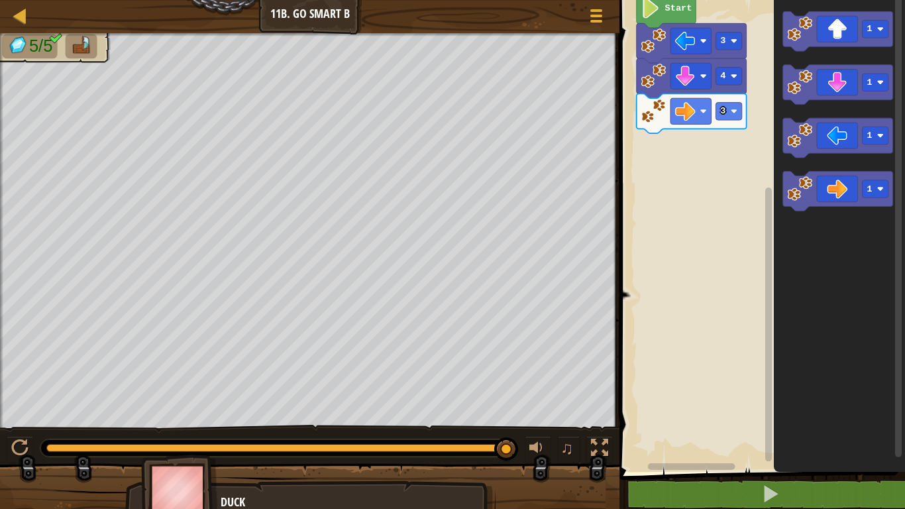
click at [904, 377] on icon "Blockly Workspace" at bounding box center [839, 232] width 131 height 478
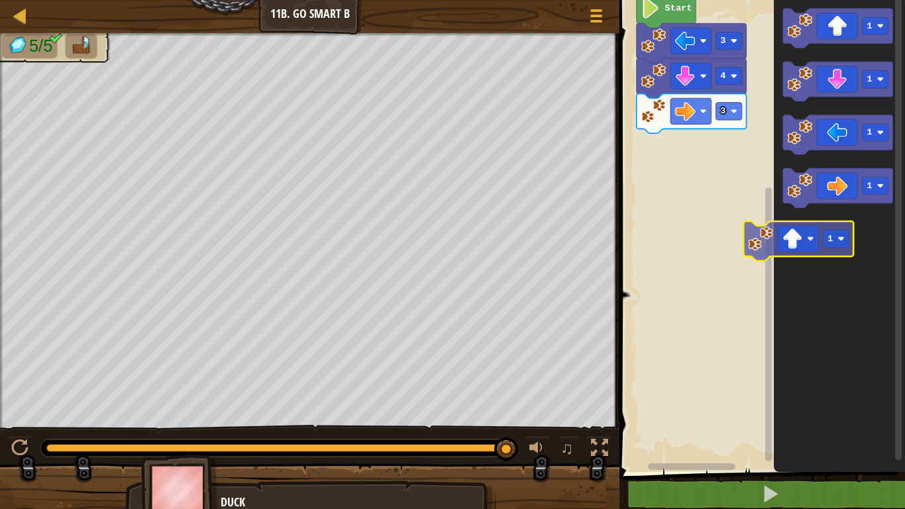
click at [807, 241] on icon "1 1 1 1" at bounding box center [839, 232] width 131 height 478
click at [807, 241] on icon "Blockly Workspace" at bounding box center [839, 232] width 131 height 478
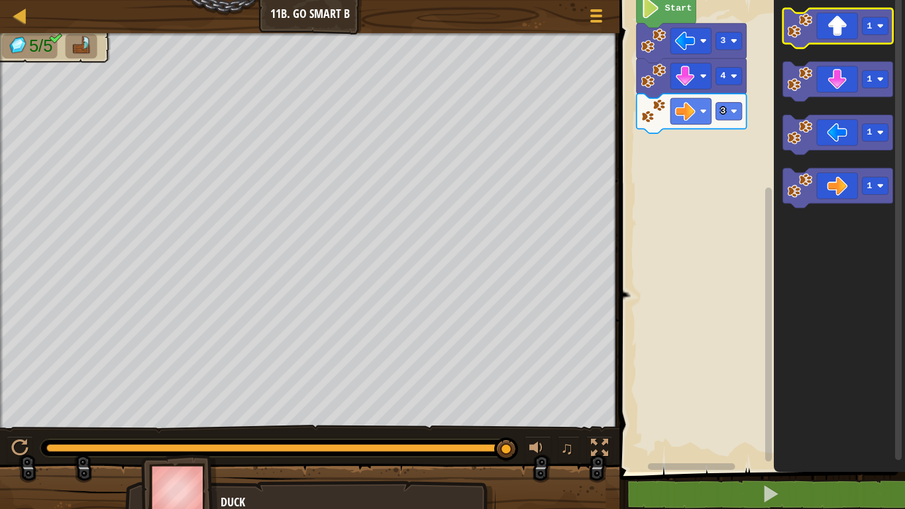
click at [811, 15] on image "Blockly Workspace" at bounding box center [800, 25] width 25 height 25
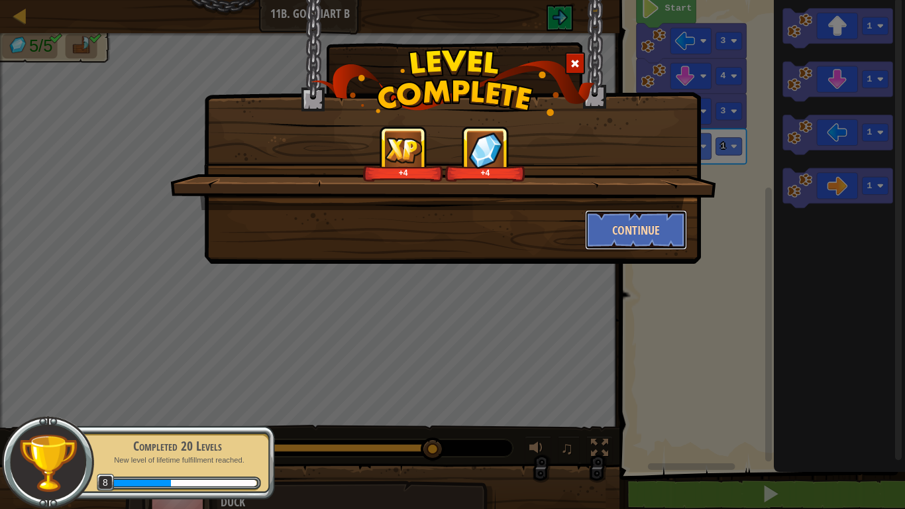
click at [607, 229] on button "Continue" at bounding box center [636, 230] width 103 height 40
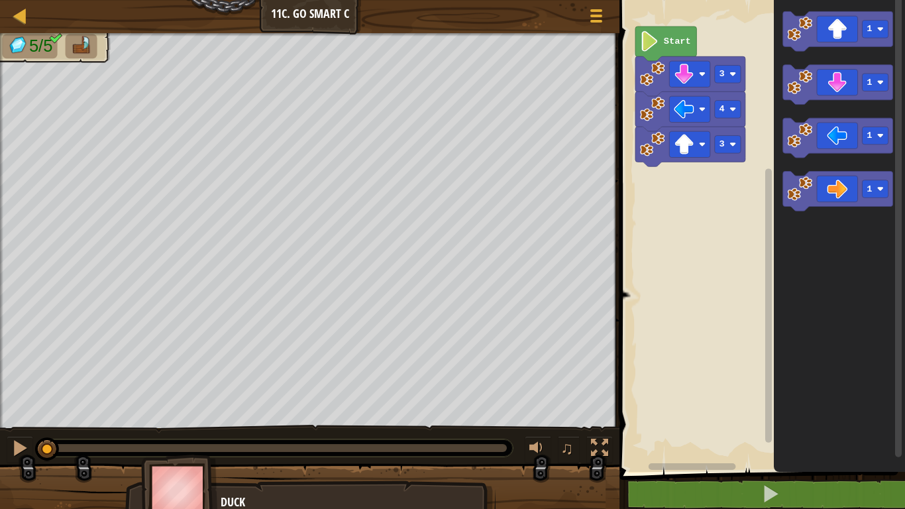
click at [680, 221] on rect "Blockly Workspace" at bounding box center [759, 232] width 289 height 478
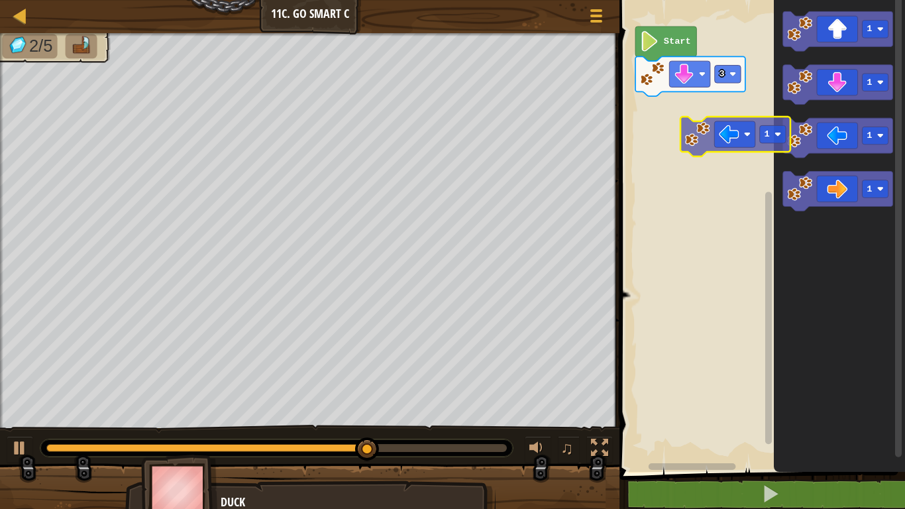
click at [742, 132] on div "Start 3 1 1 1 1 1" at bounding box center [759, 232] width 289 height 478
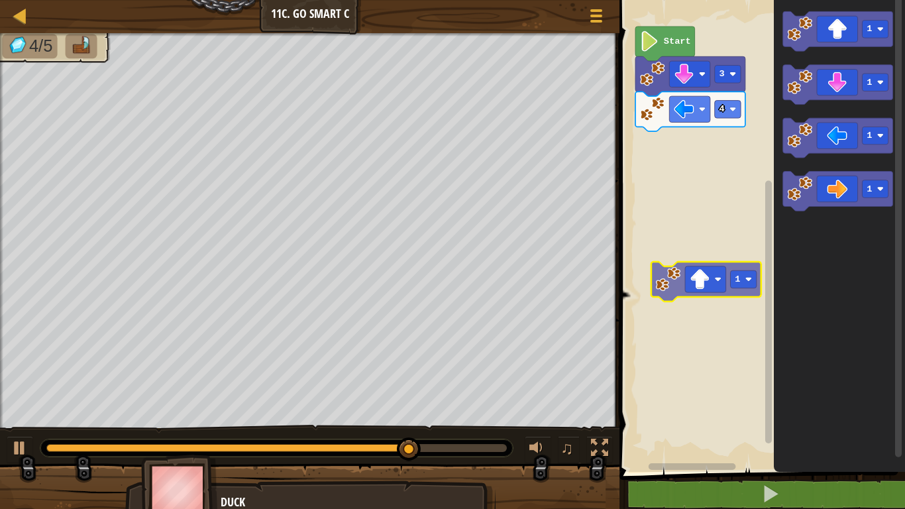
click at [675, 248] on div "Start 3 4 1 1 1 1 1" at bounding box center [759, 232] width 289 height 478
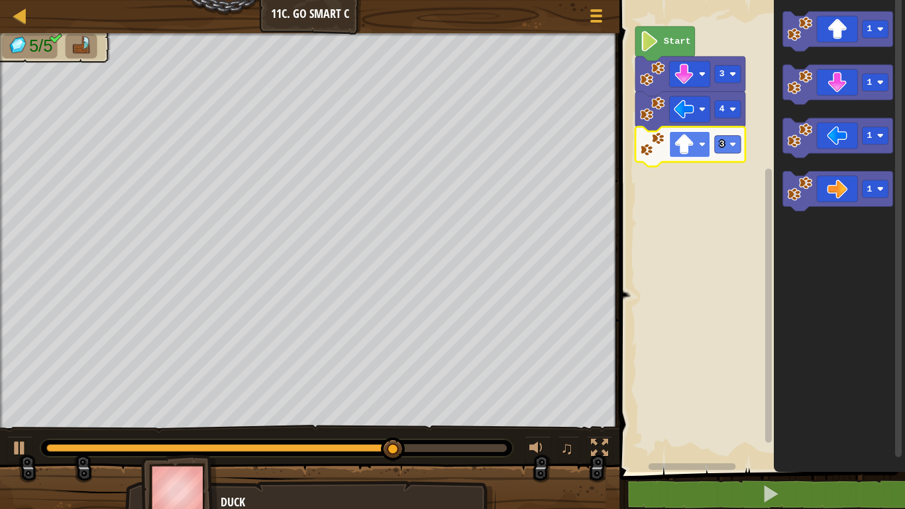
click at [690, 148] on image "Blockly Workspace" at bounding box center [684, 144] width 21 height 21
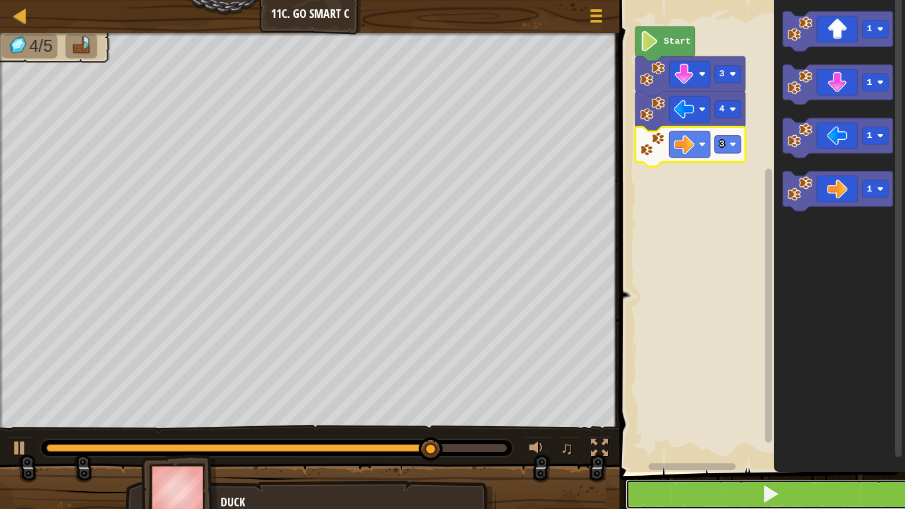
click at [855, 505] on button at bounding box center [769, 494] width 289 height 30
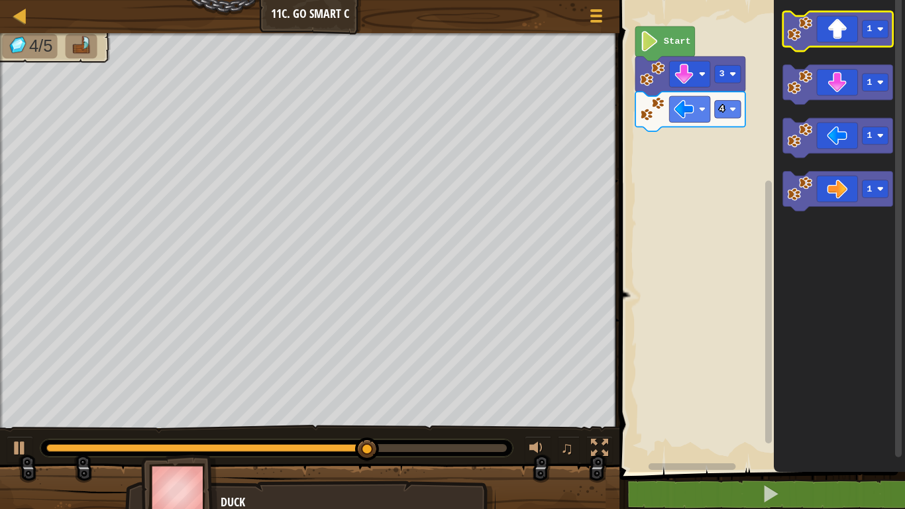
click at [797, 98] on g "1 1 1 1" at bounding box center [838, 110] width 110 height 199
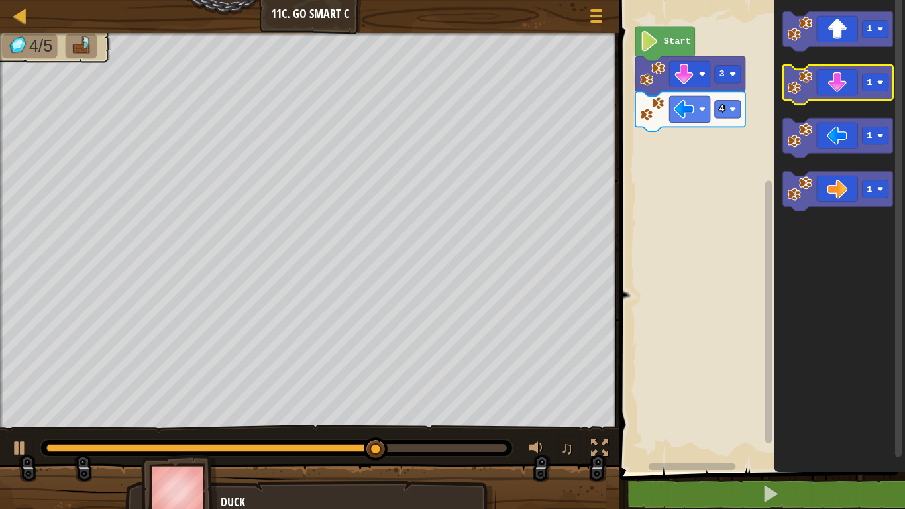
click at [797, 98] on icon "Blockly Workspace" at bounding box center [838, 85] width 110 height 40
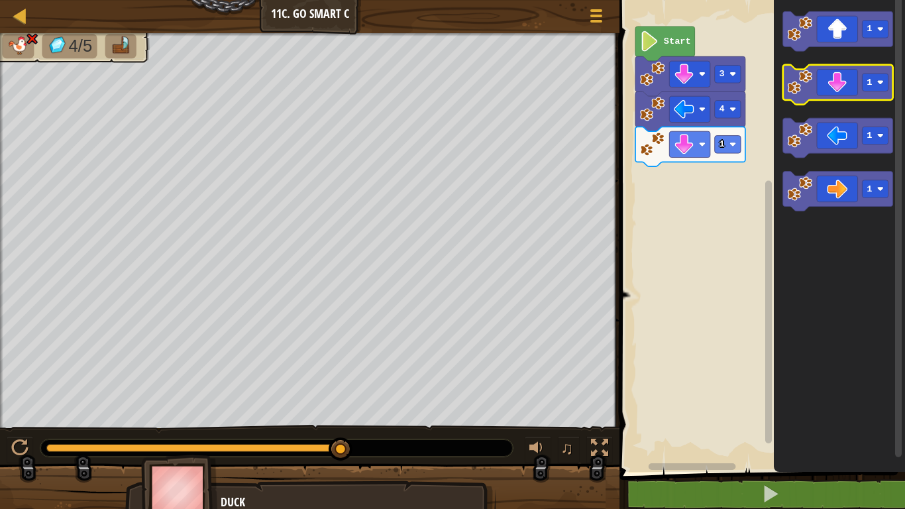
click at [904, 319] on icon "1 1 1 1" at bounding box center [839, 232] width 131 height 478
click at [701, 141] on image "Blockly Workspace" at bounding box center [702, 144] width 7 height 7
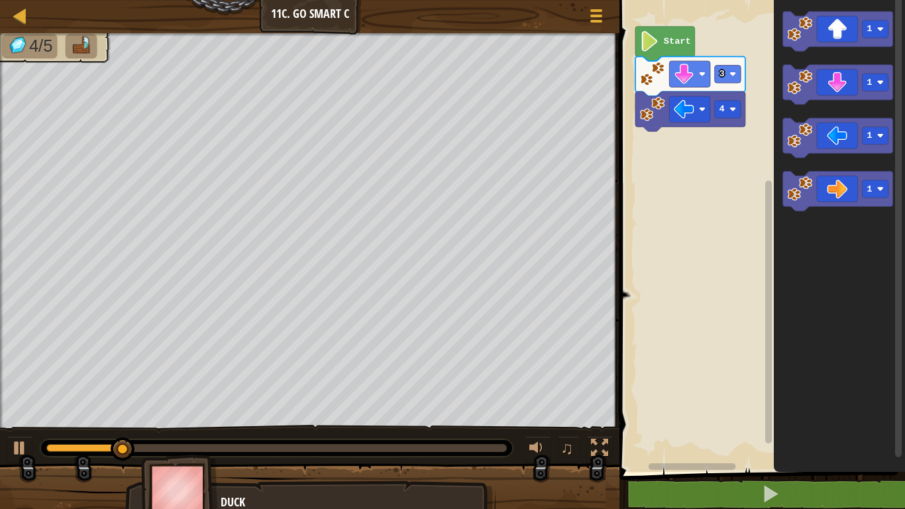
click at [839, 36] on icon "Blockly Workspace" at bounding box center [838, 31] width 110 height 40
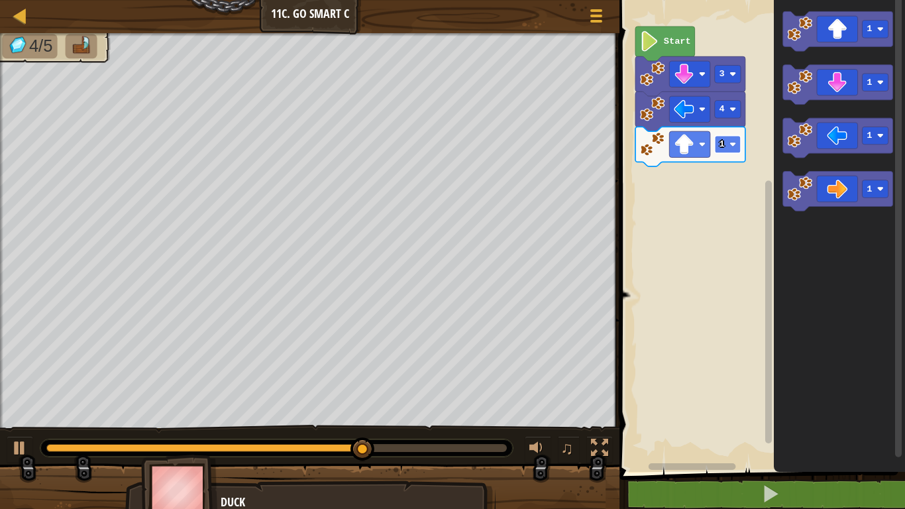
click at [731, 143] on image "Blockly Workspace" at bounding box center [732, 144] width 7 height 7
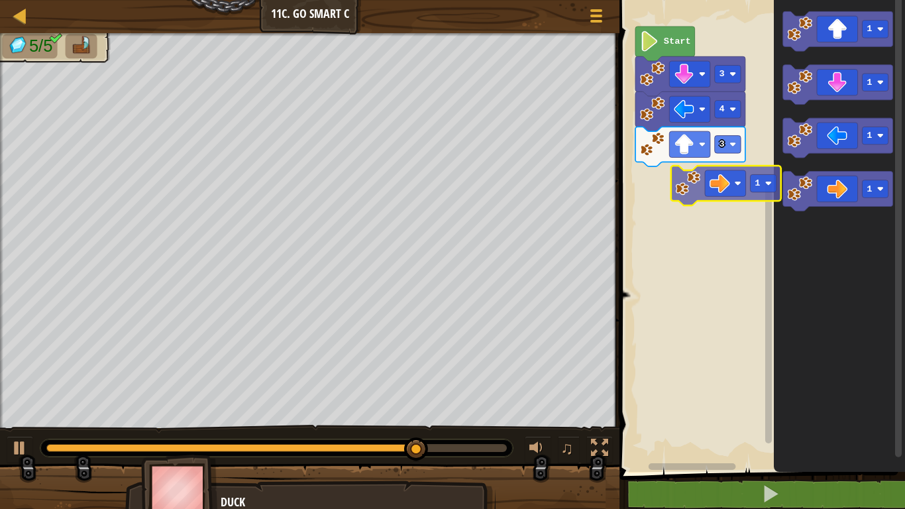
click at [680, 181] on div "Start 3 4 3 1 1 1 1 1" at bounding box center [759, 232] width 289 height 478
